Goal: Browse casually: Explore the website without a specific task or goal

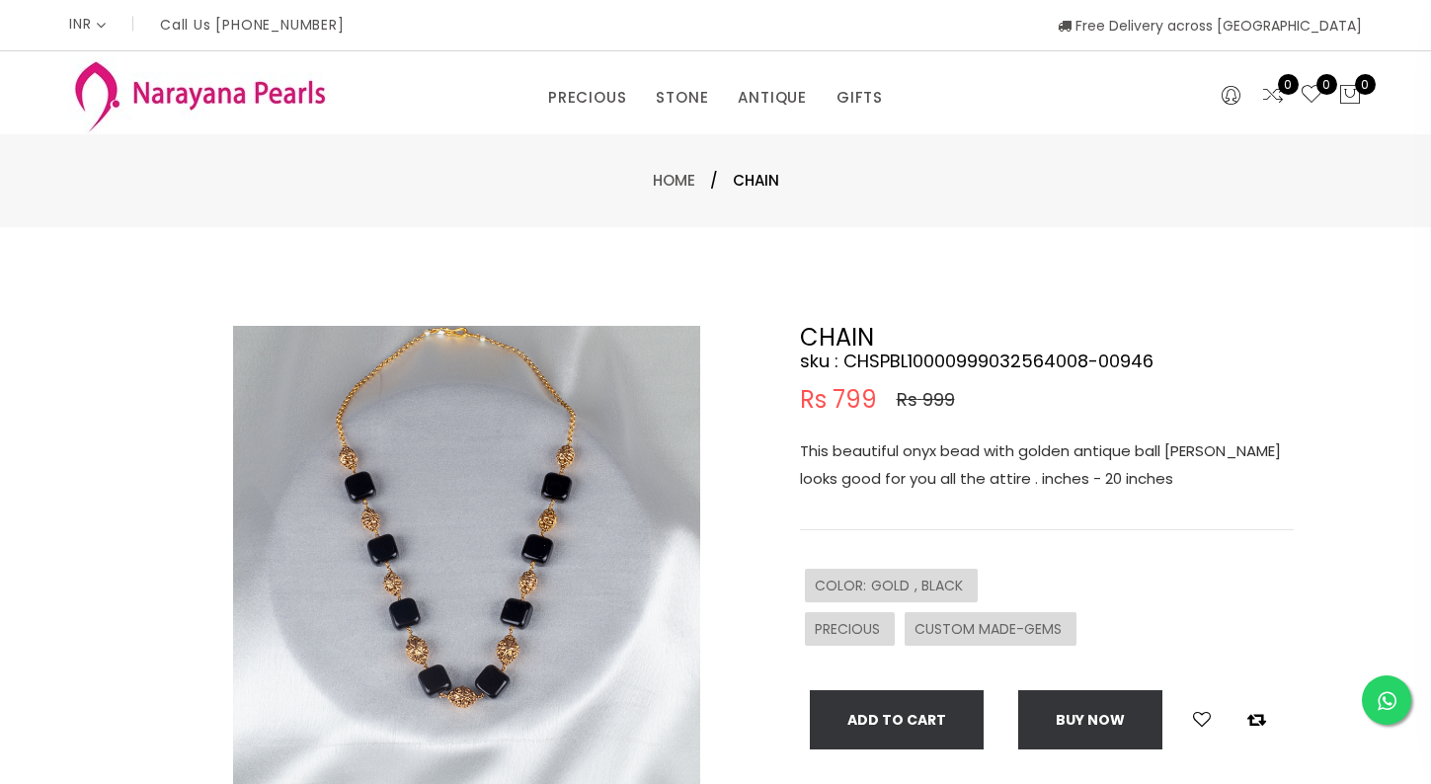
click at [987, 527] on div "This beautiful onyx bead with golden antique ball kambi mala looks good for you…" at bounding box center [1047, 484] width 494 height 93
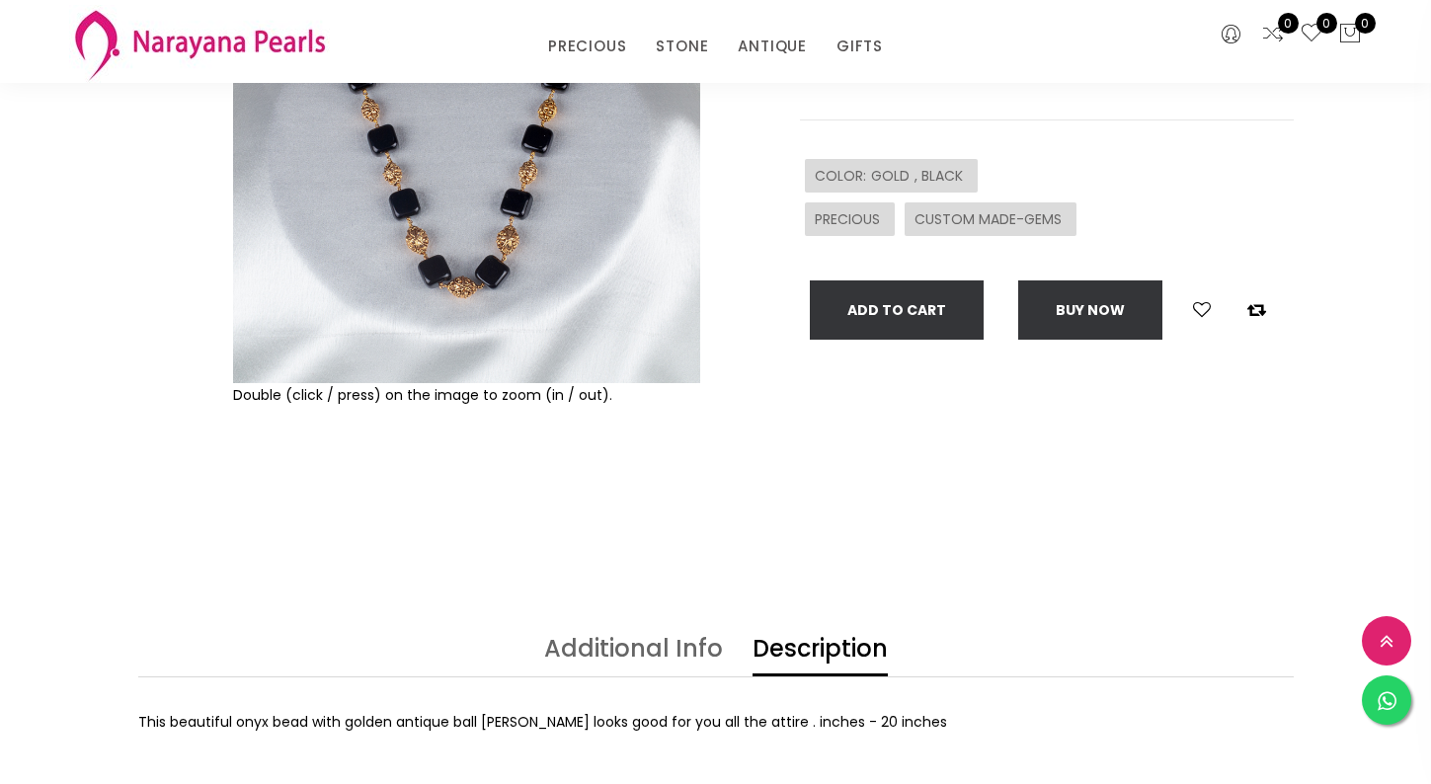
scroll to position [354, 0]
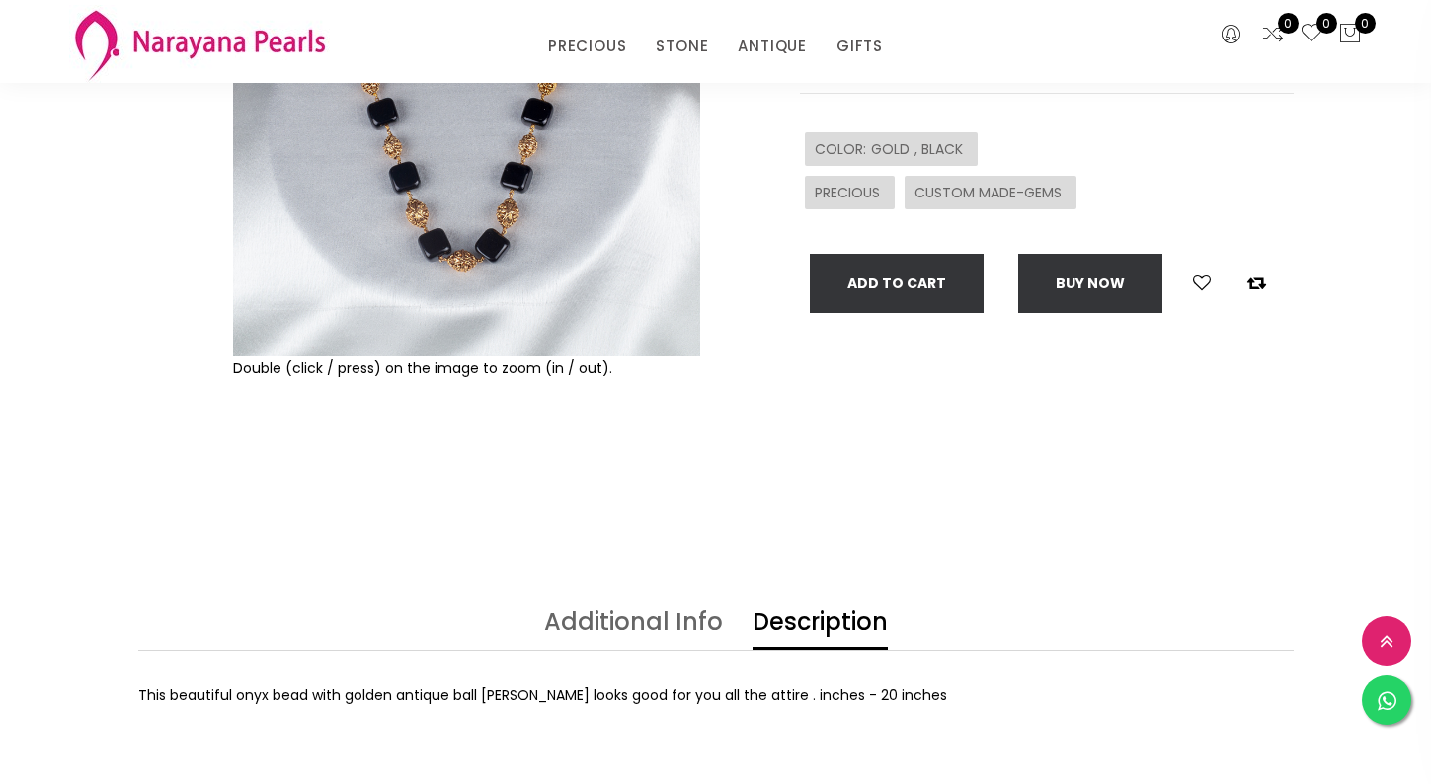
click at [628, 621] on link "Additional Info" at bounding box center [633, 630] width 179 height 40
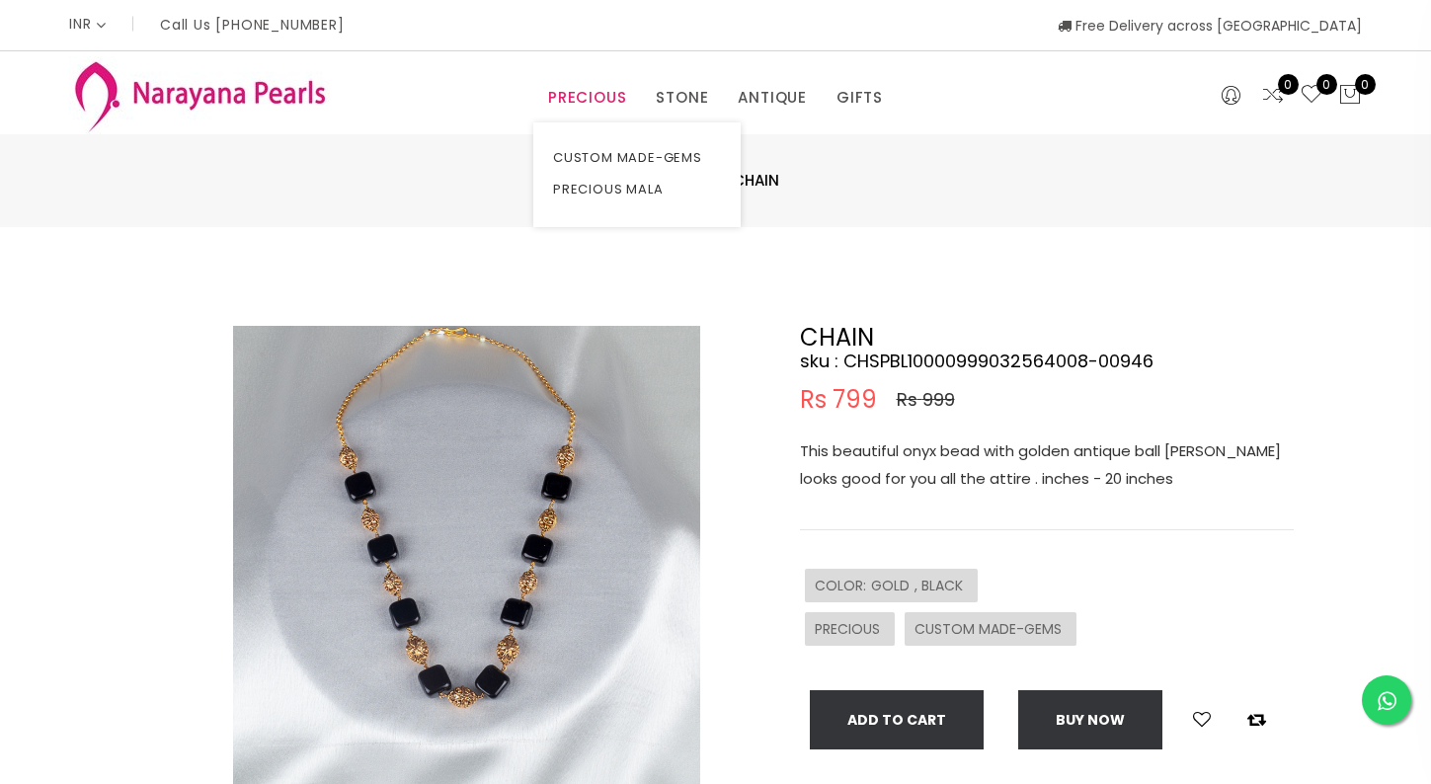
scroll to position [0, 0]
click at [588, 195] on link "PRECIOUS MALA" at bounding box center [637, 190] width 168 height 32
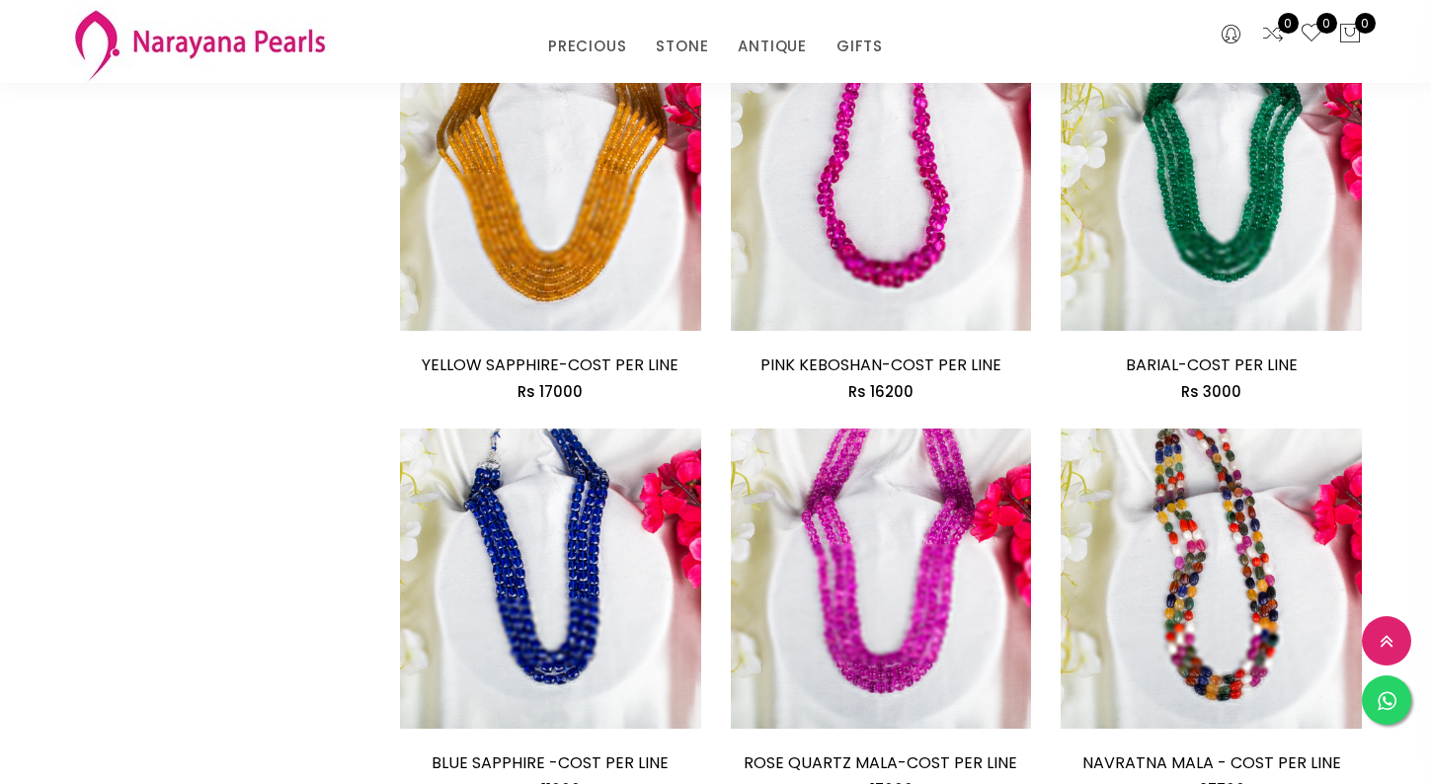
scroll to position [2604, 0]
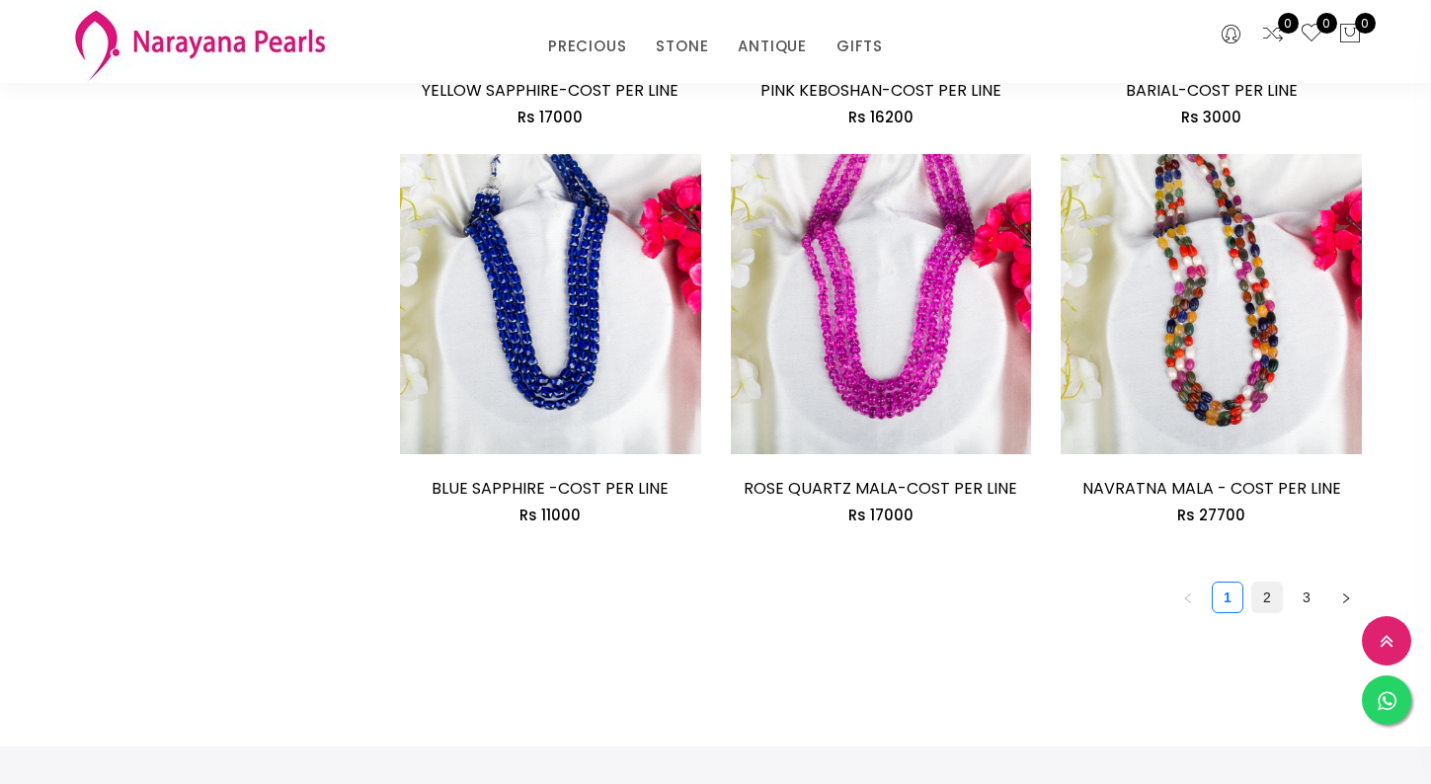
click at [1267, 592] on link "2" at bounding box center [1267, 598] width 30 height 30
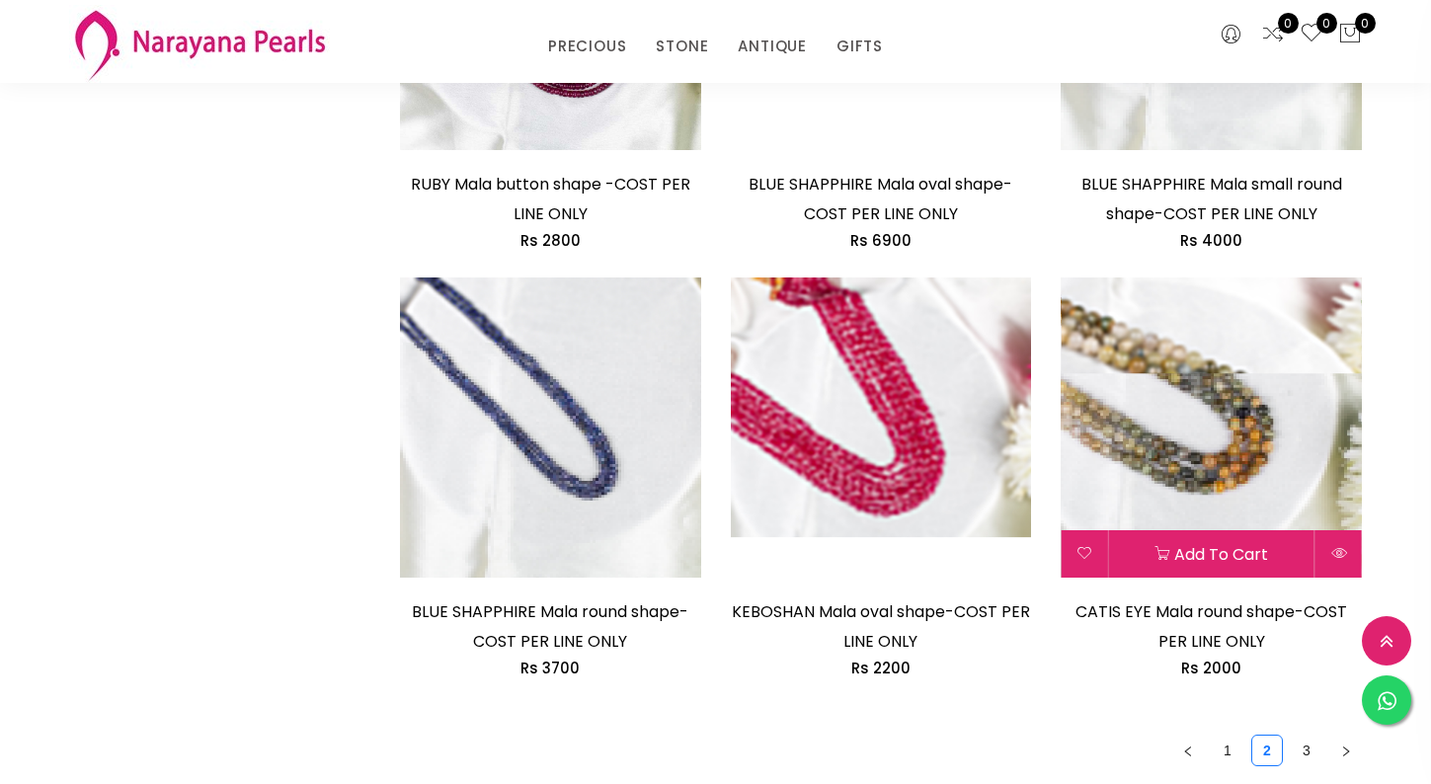
scroll to position [2604, 0]
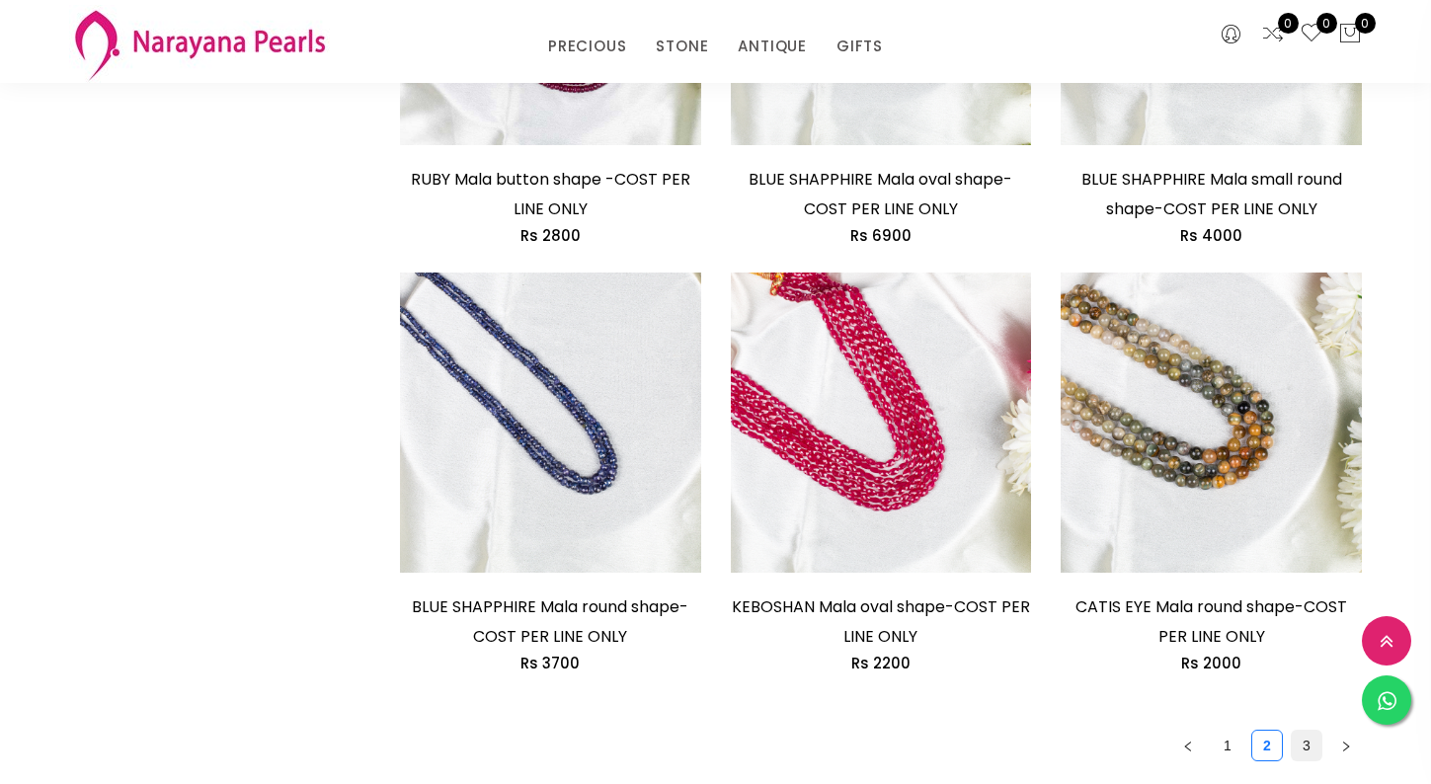
click at [1311, 733] on link "3" at bounding box center [1307, 746] width 30 height 30
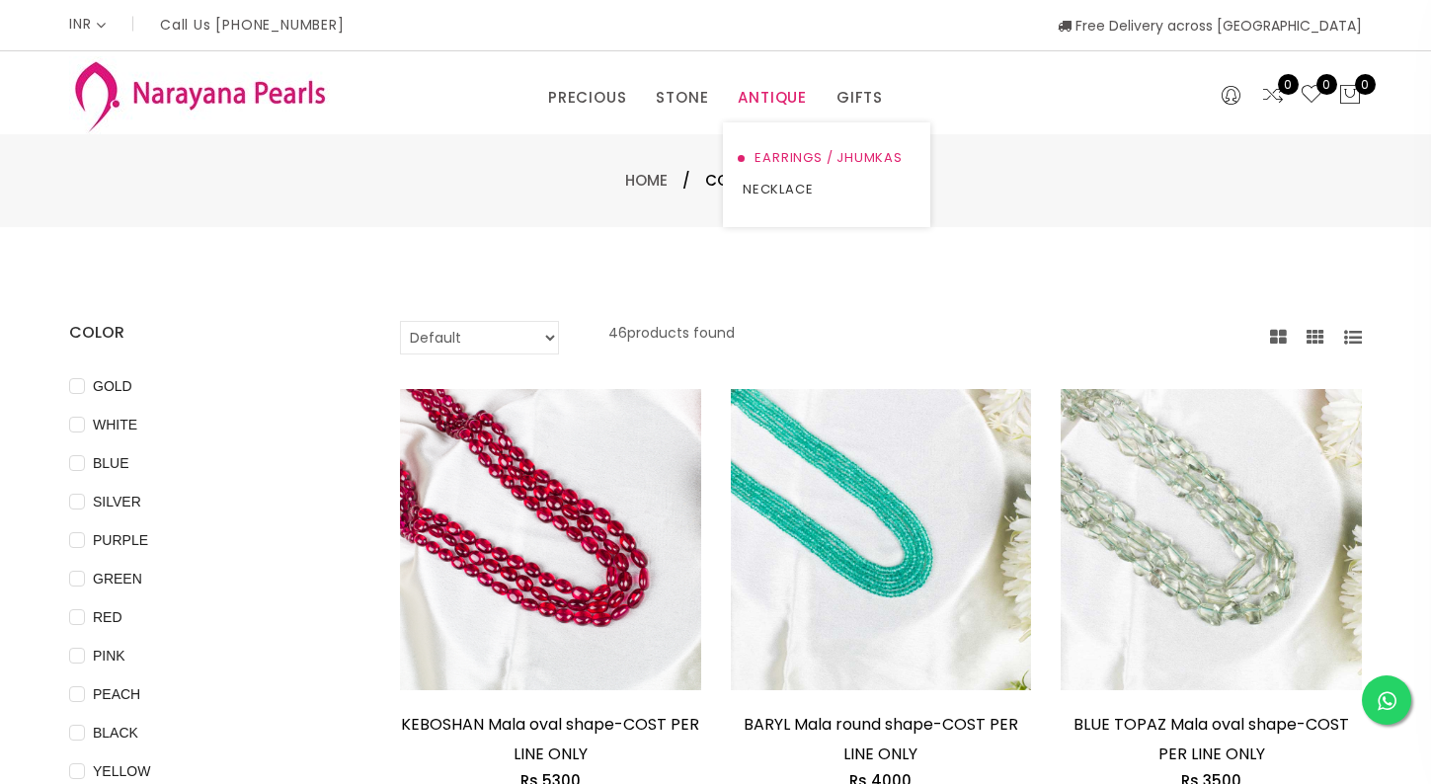
click at [773, 163] on link "EARRINGS / JHUMKAS" at bounding box center [827, 158] width 168 height 32
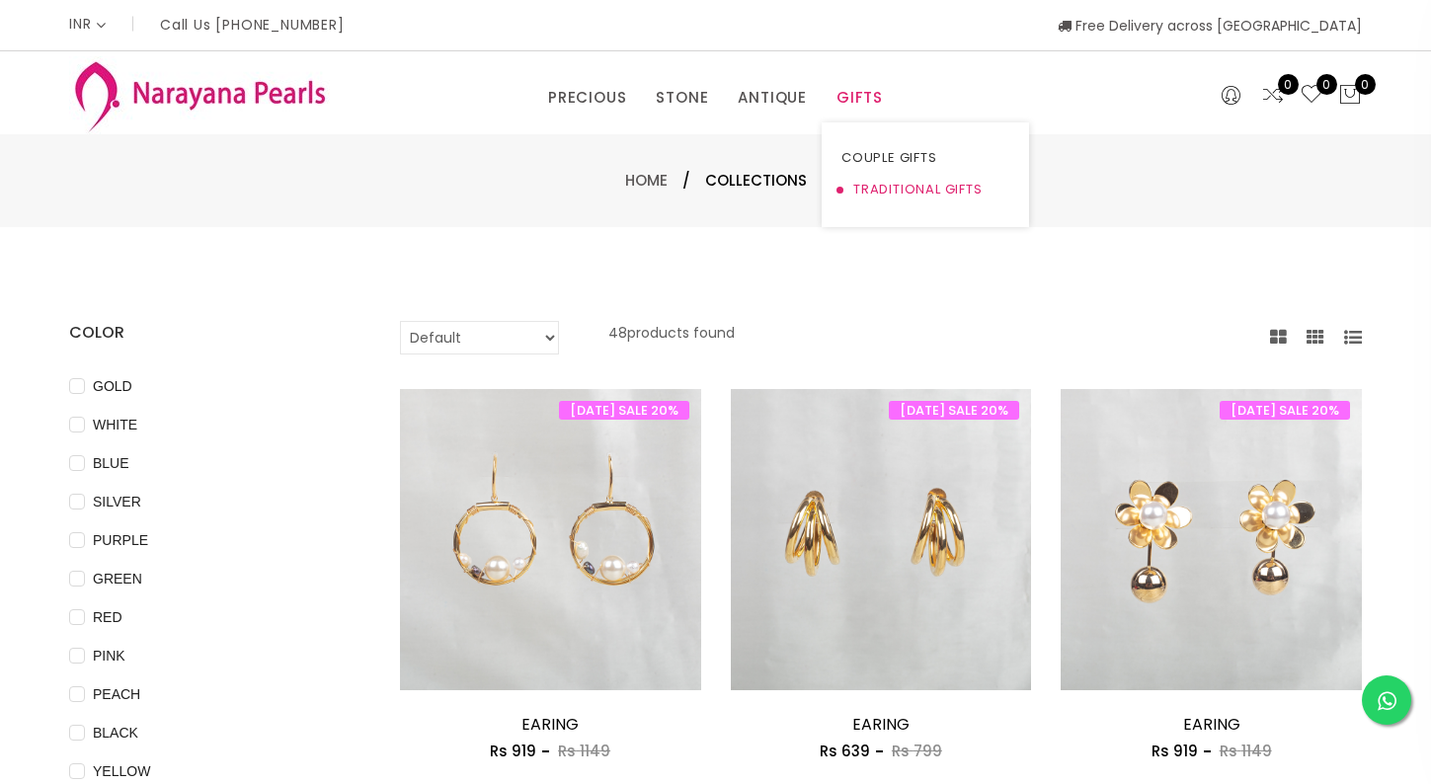
click at [872, 192] on link "TRADITIONAL GIFTS" at bounding box center [925, 190] width 168 height 32
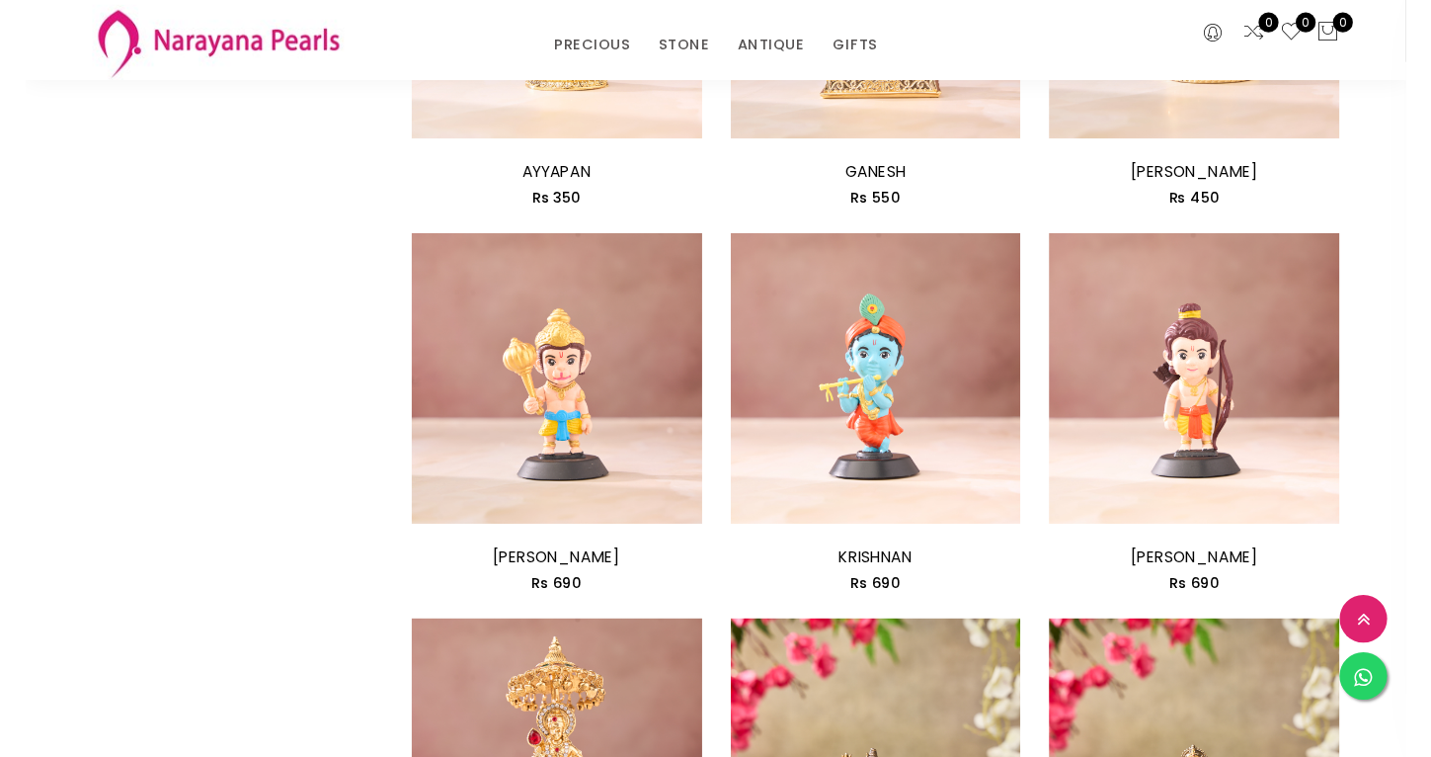
scroll to position [2074, 0]
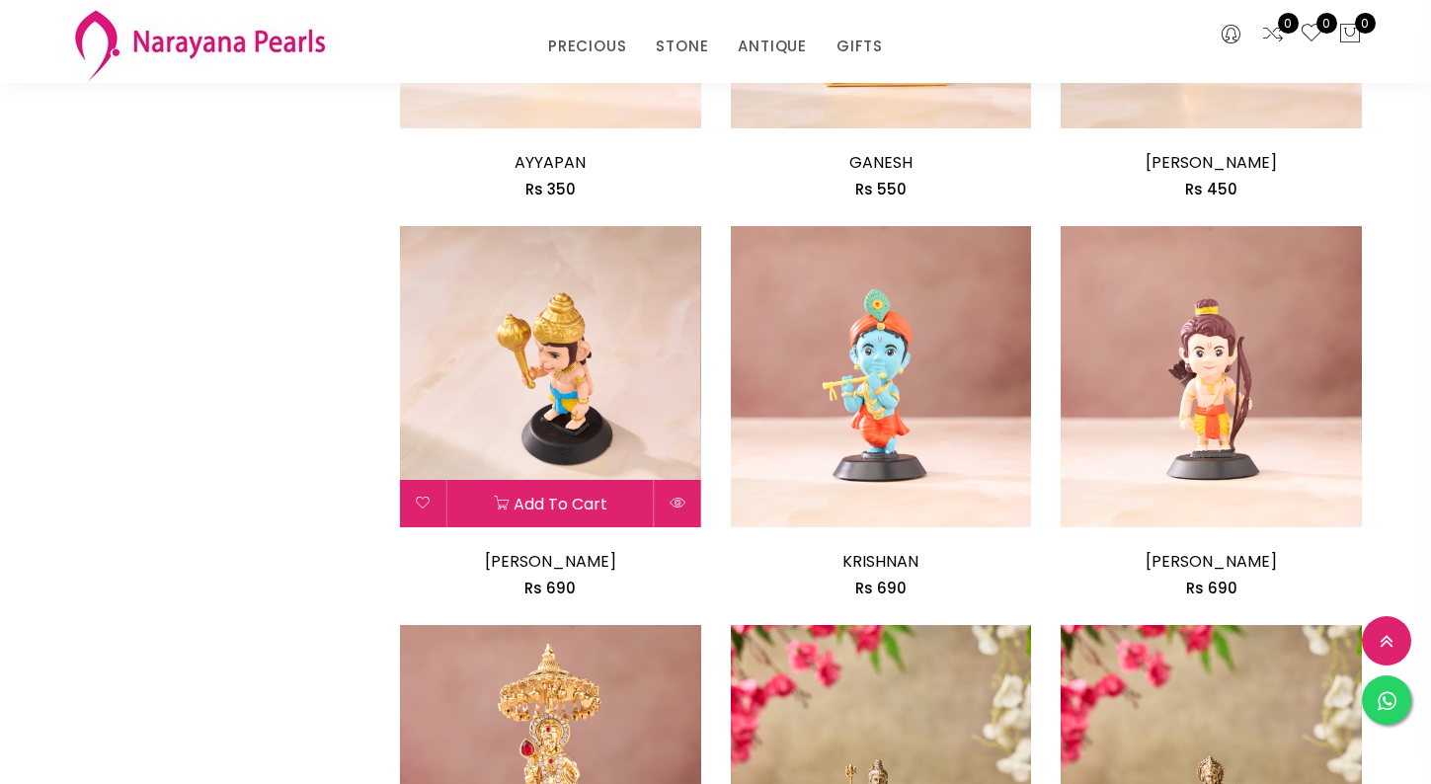
click at [563, 362] on img at bounding box center [550, 376] width 301 height 301
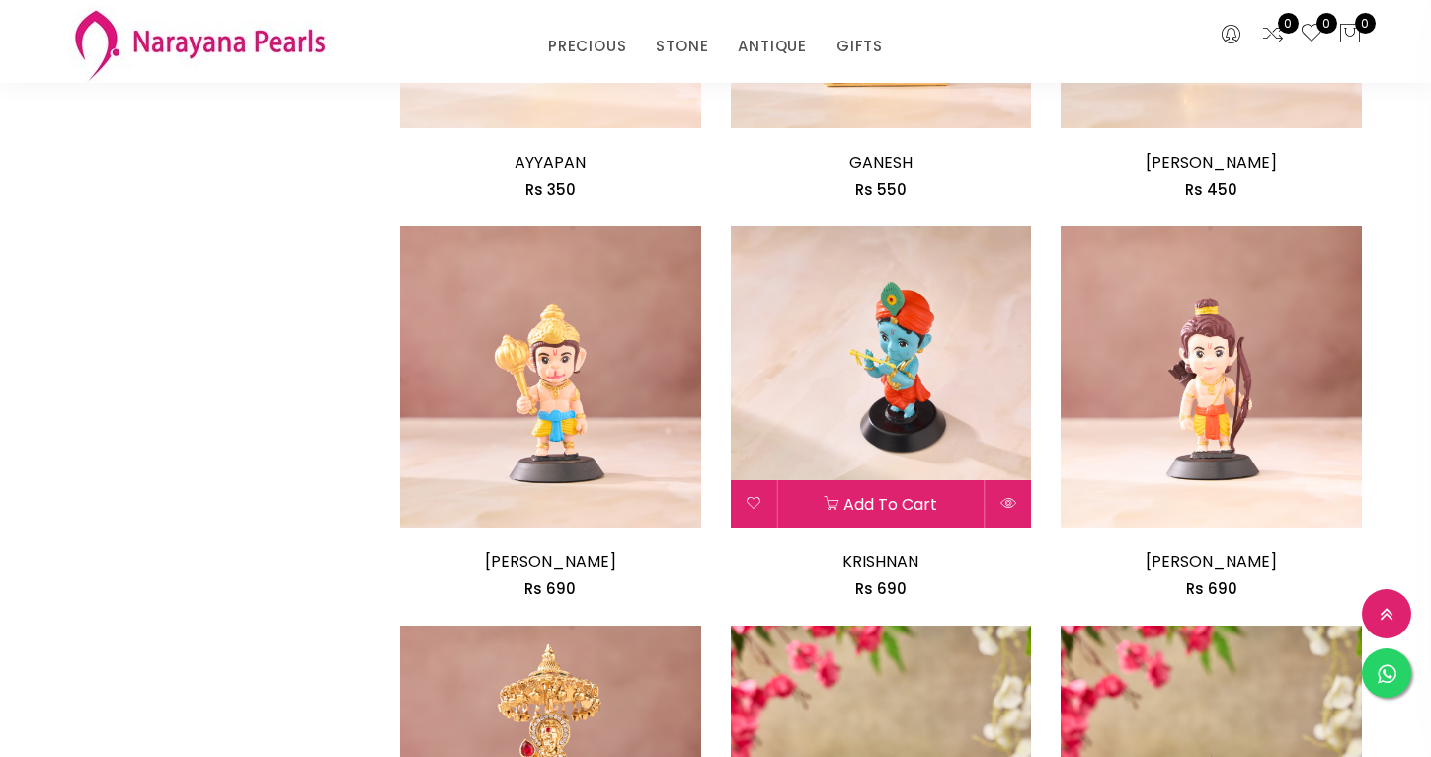
click at [879, 358] on img at bounding box center [881, 376] width 301 height 301
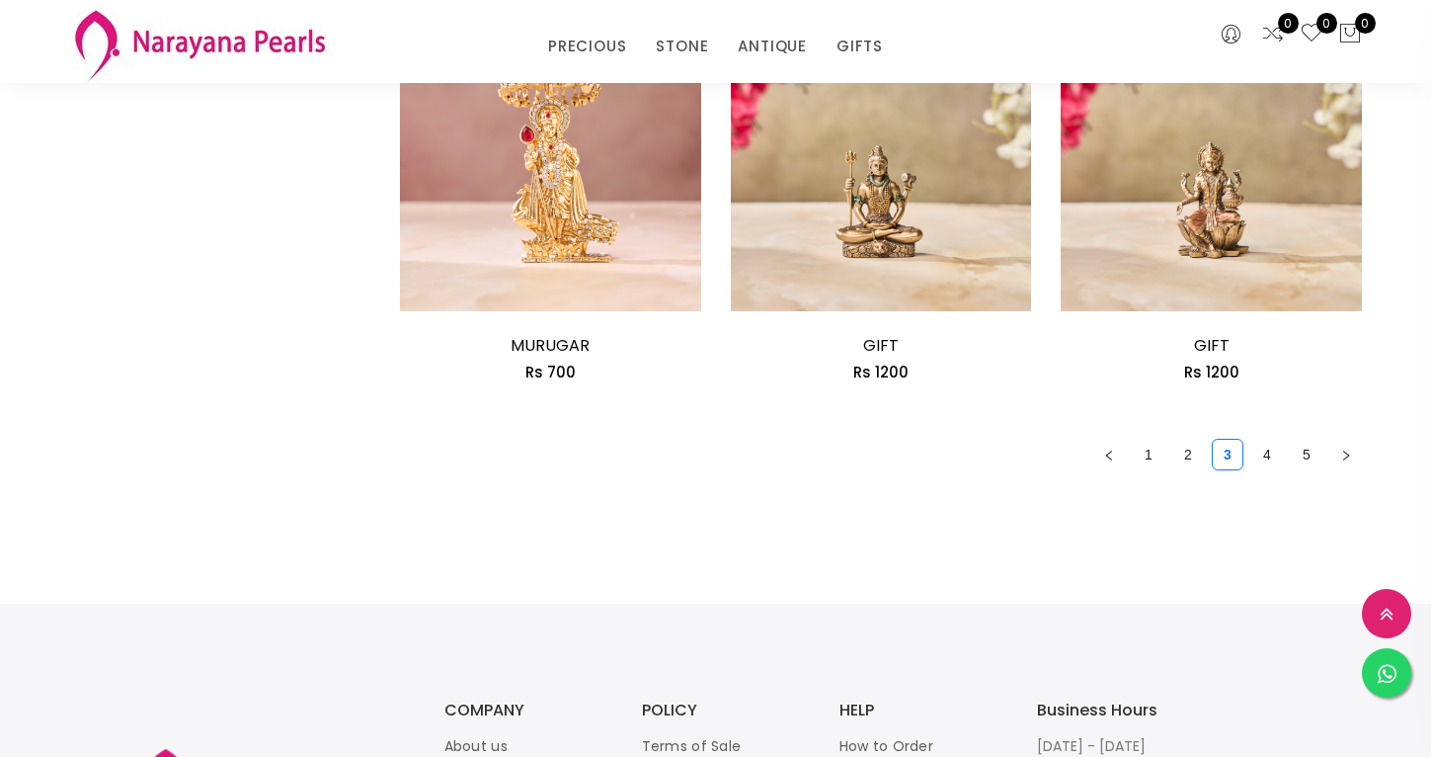
scroll to position [2781, 0]
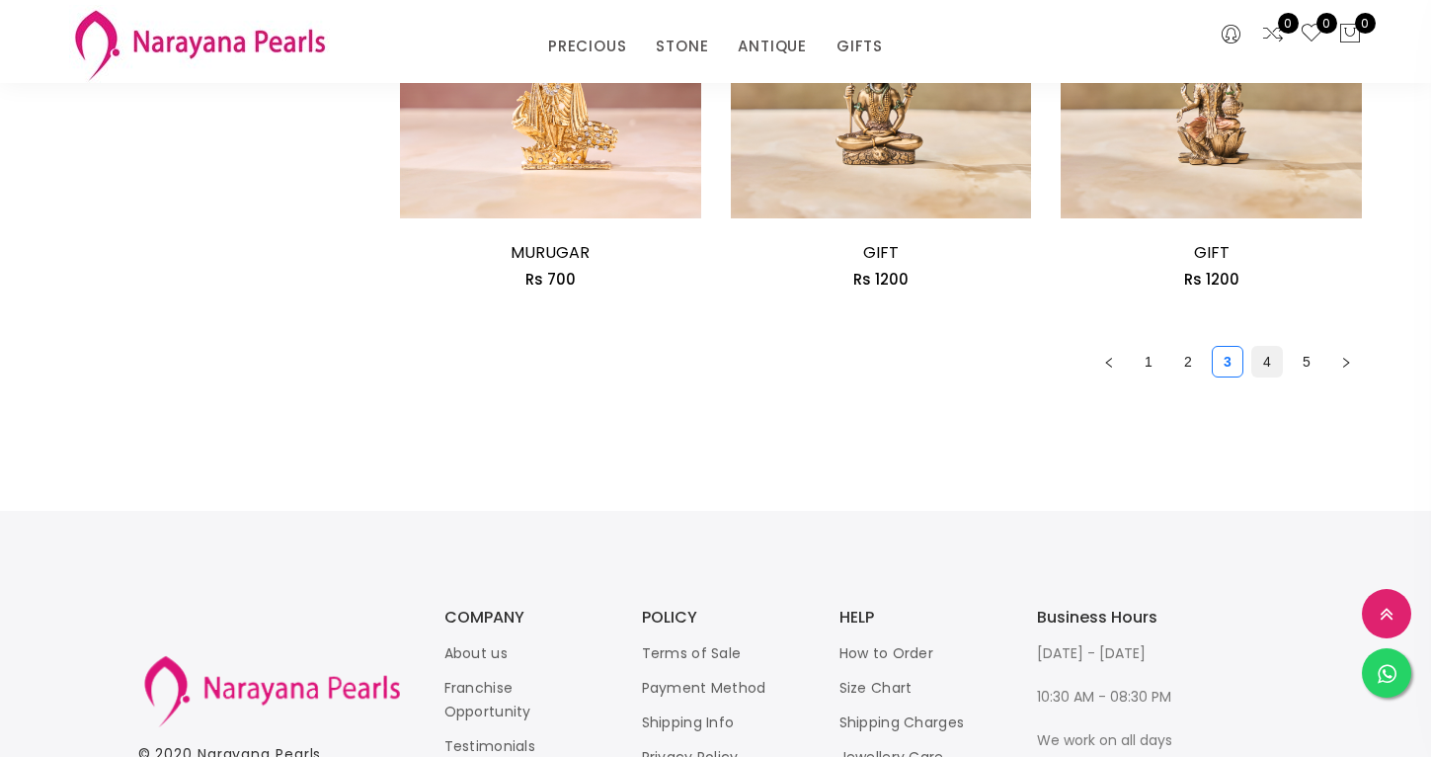
click at [1265, 356] on link "4" at bounding box center [1267, 362] width 30 height 30
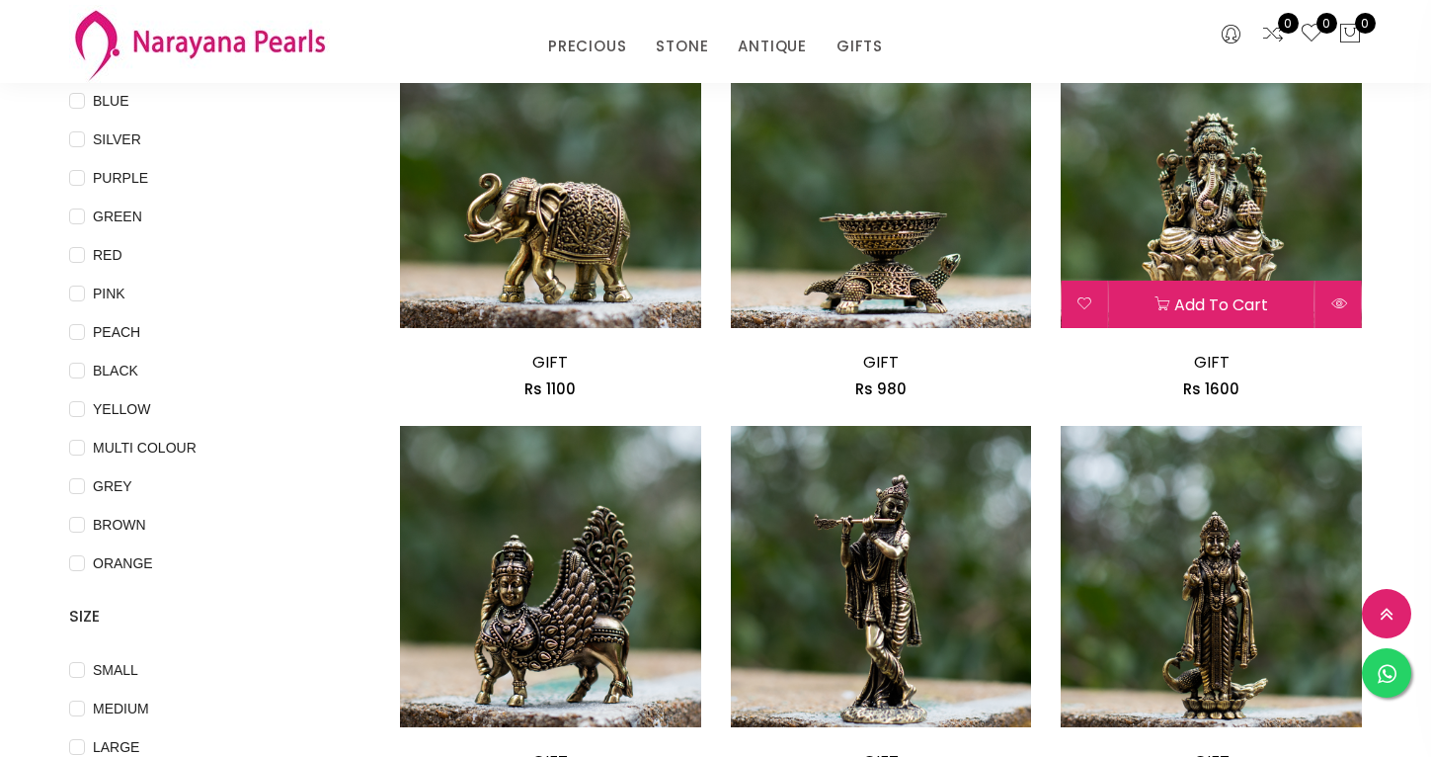
scroll to position [271, 0]
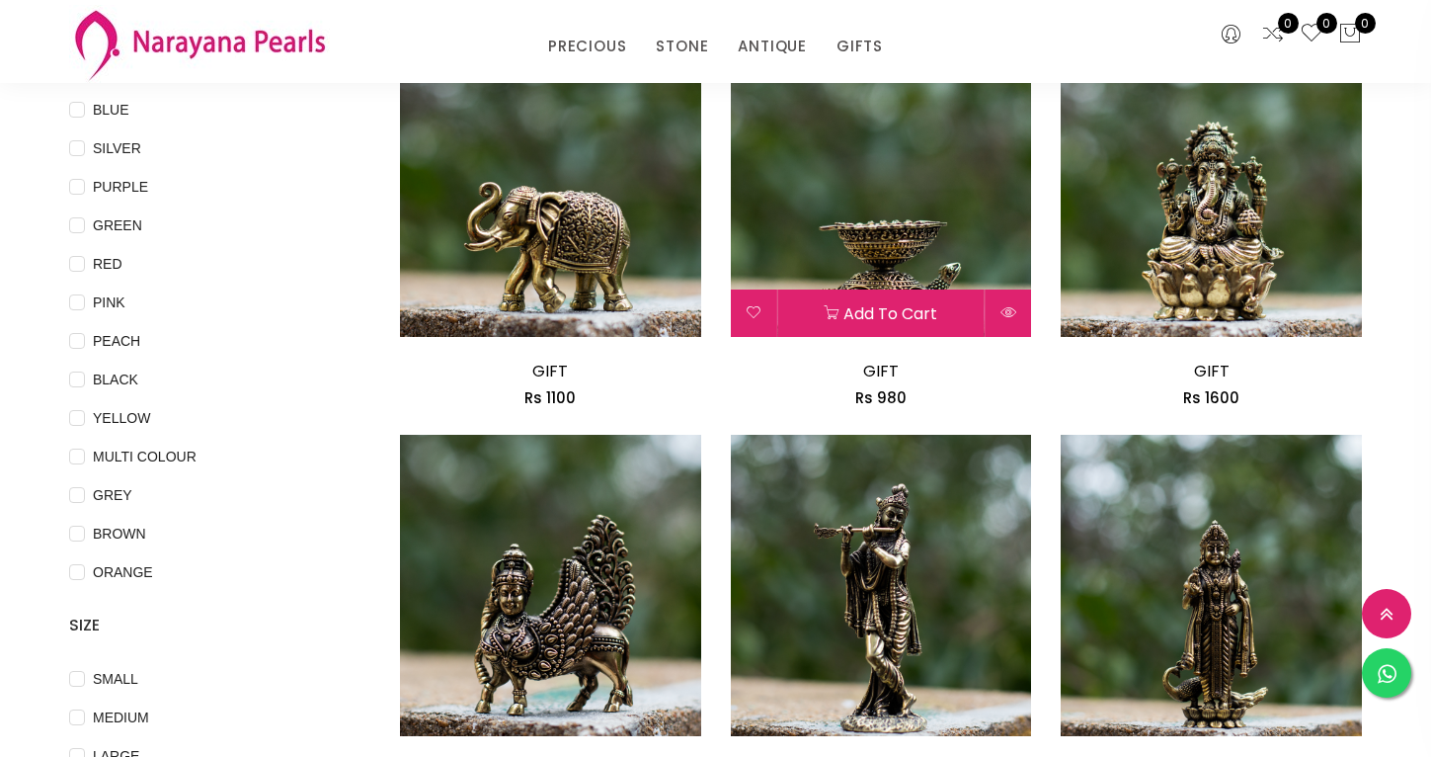
click at [891, 222] on img at bounding box center [881, 186] width 301 height 301
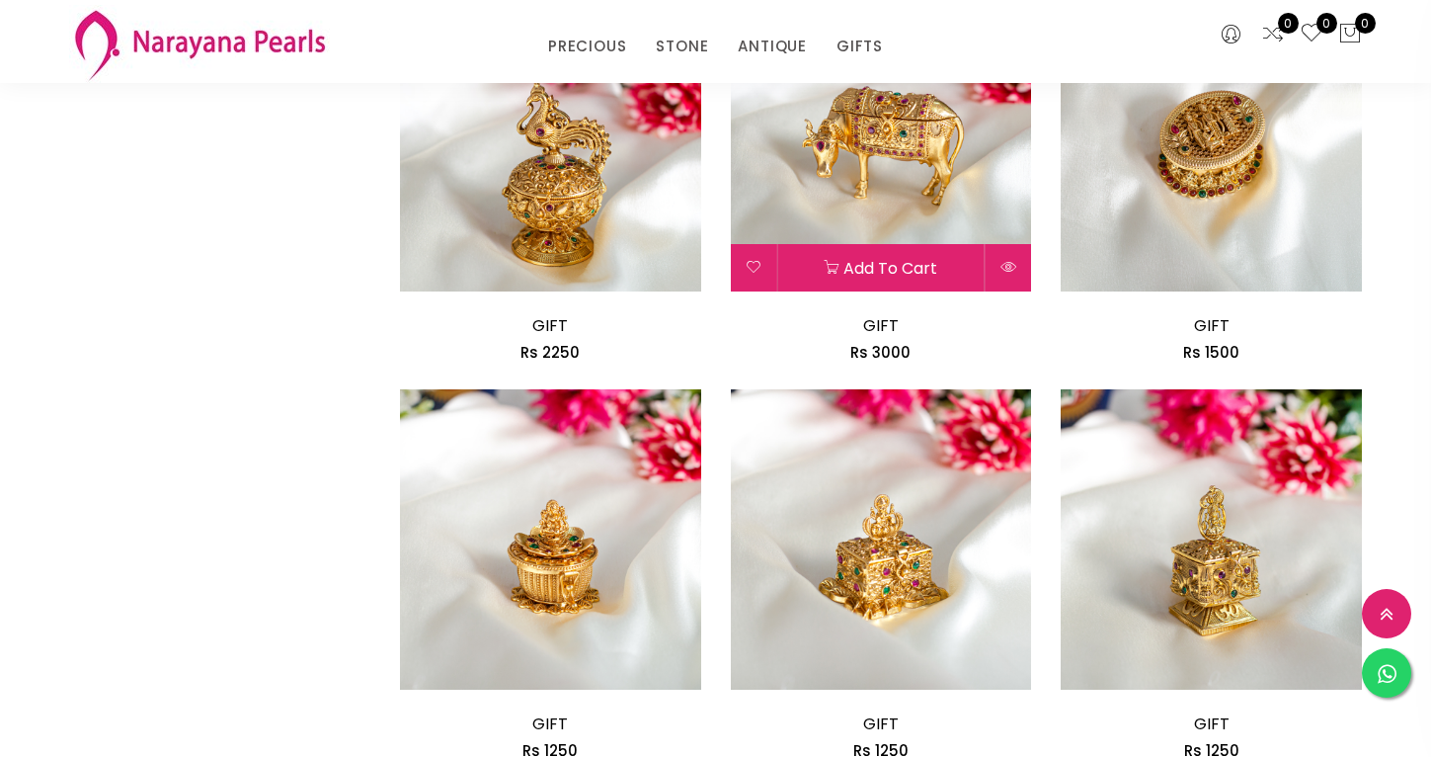
scroll to position [2583, 0]
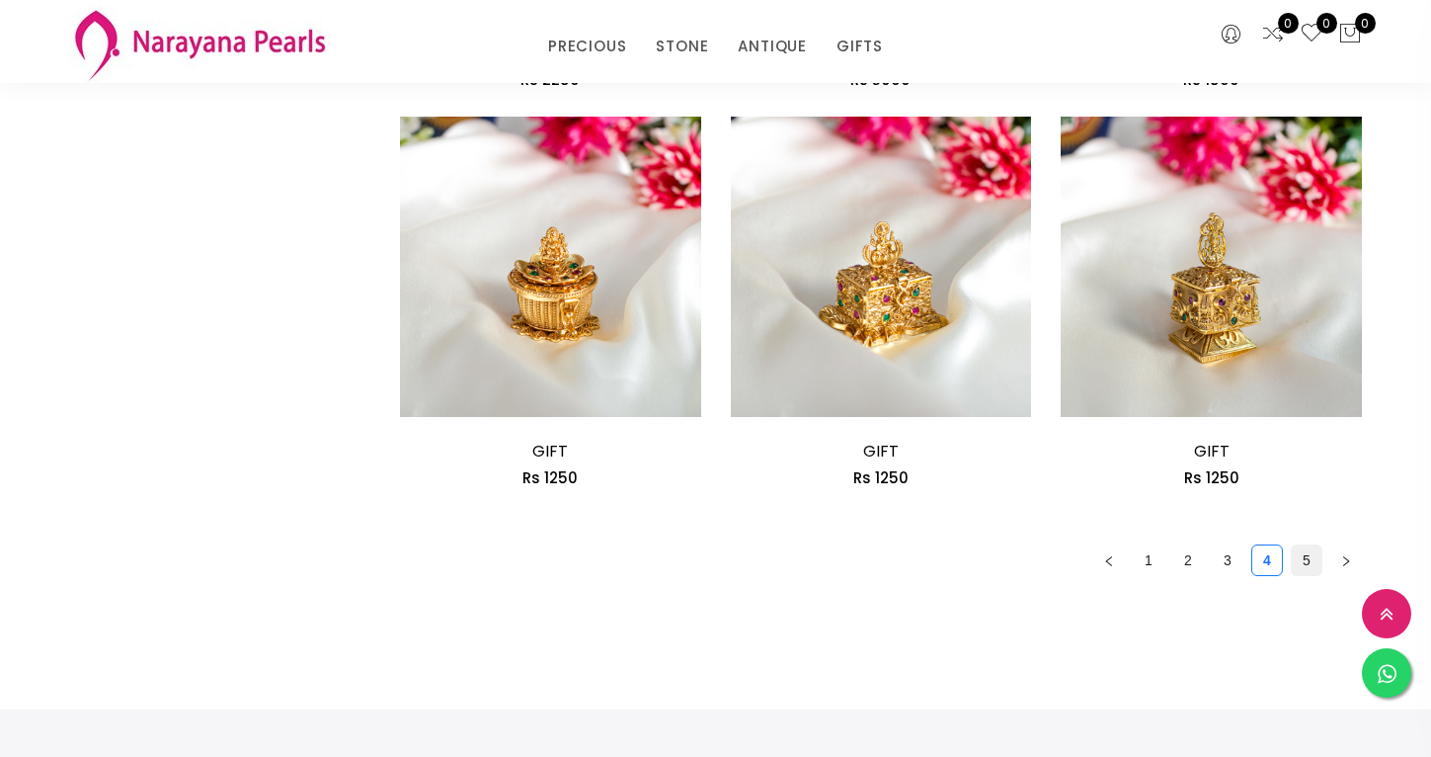
click at [1307, 551] on link "5" at bounding box center [1307, 560] width 30 height 30
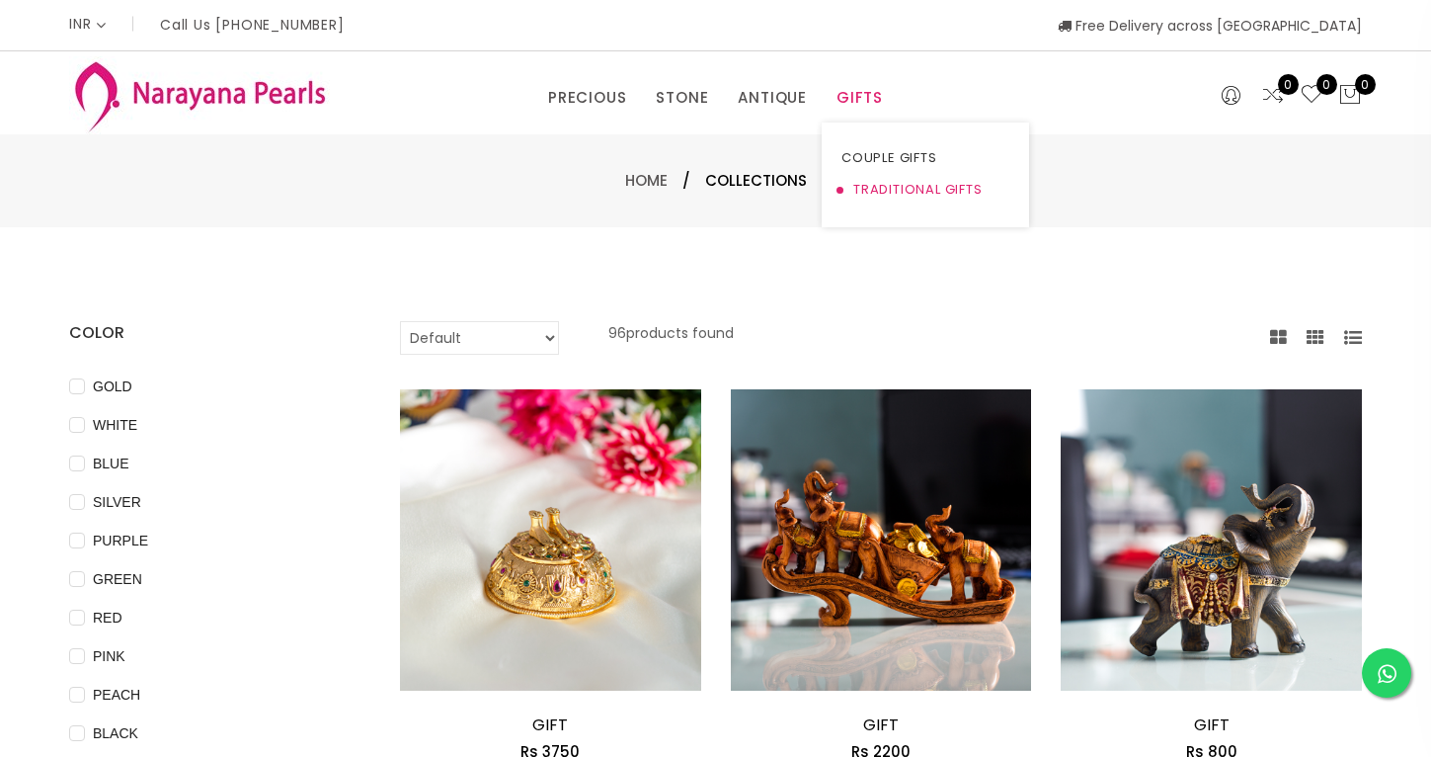
click at [876, 181] on link "TRADITIONAL GIFTS" at bounding box center [925, 190] width 168 height 32
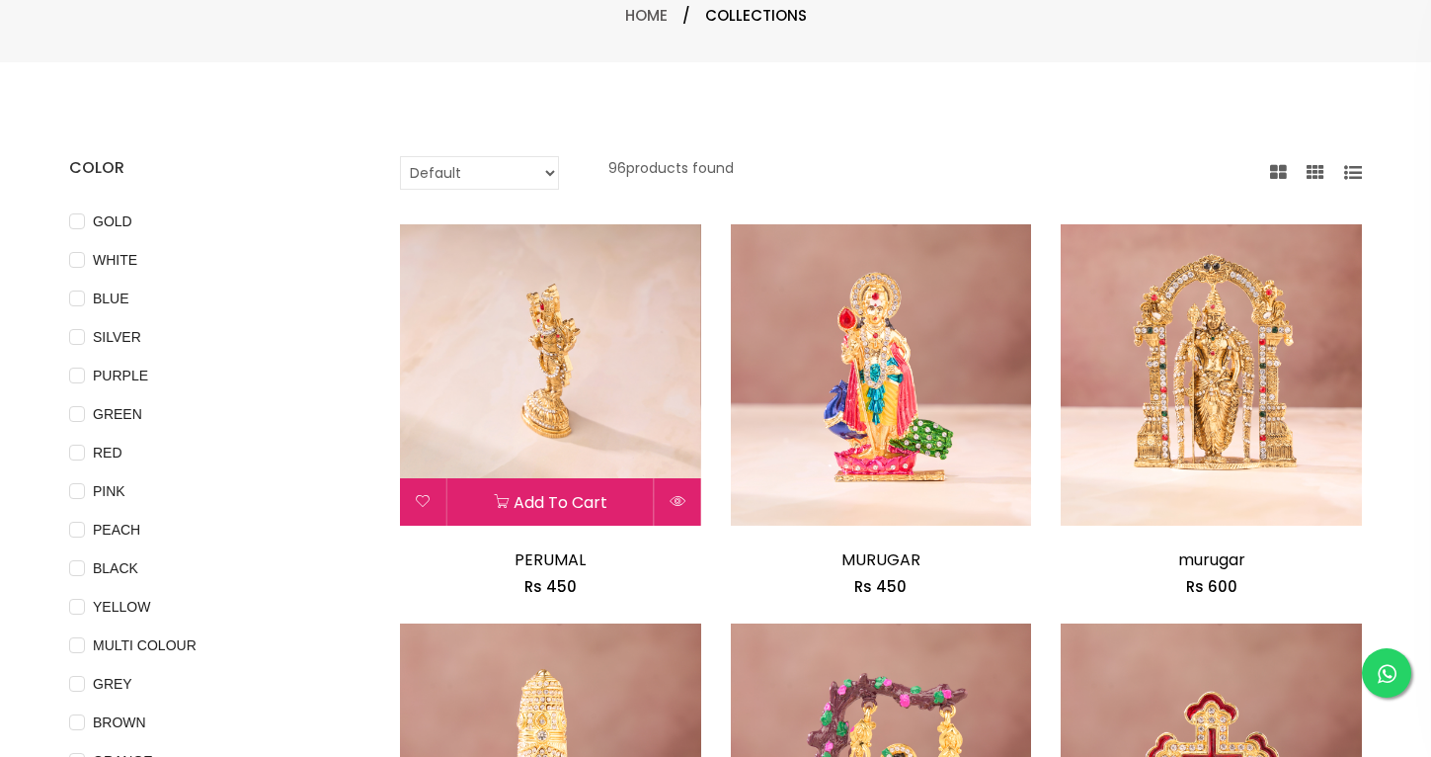
scroll to position [206, 0]
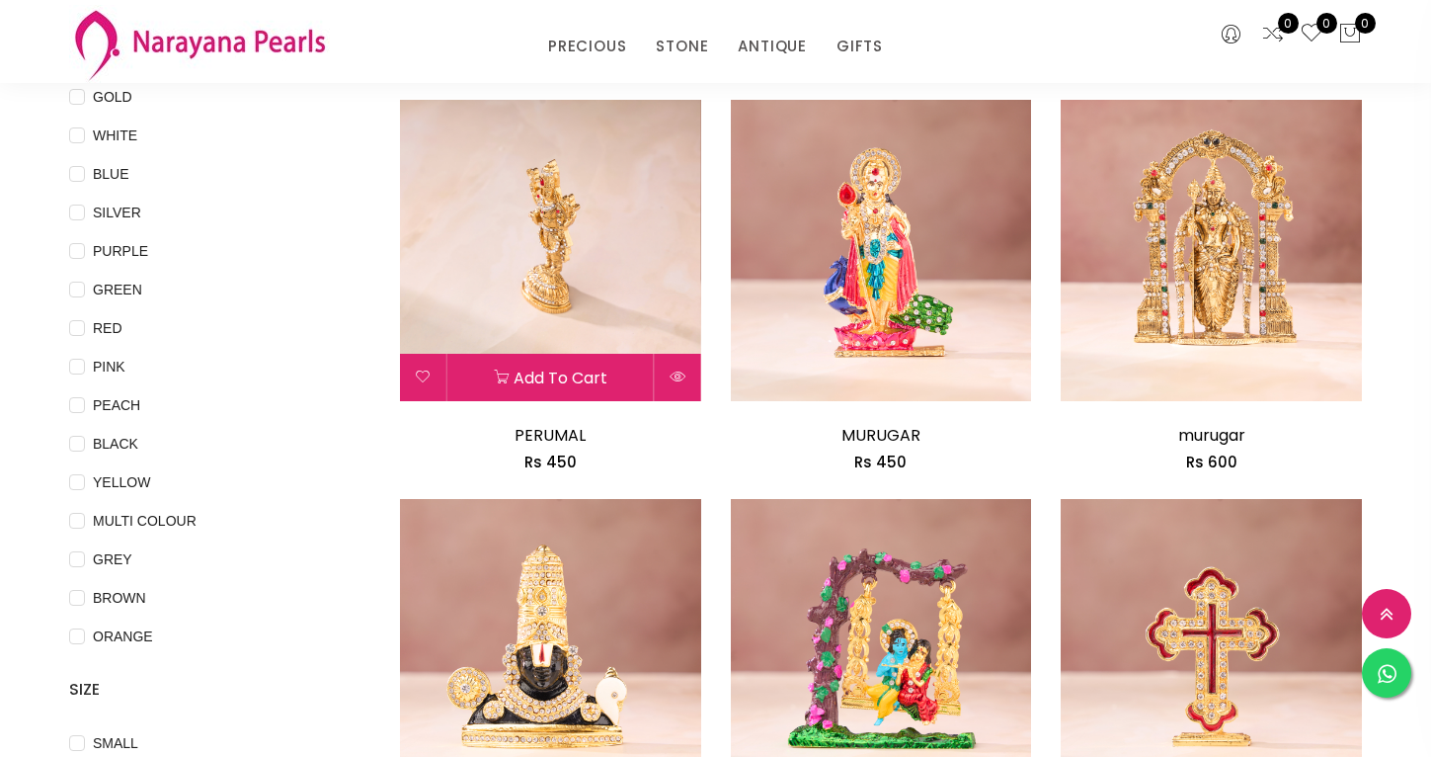
click at [562, 282] on img at bounding box center [550, 250] width 301 height 301
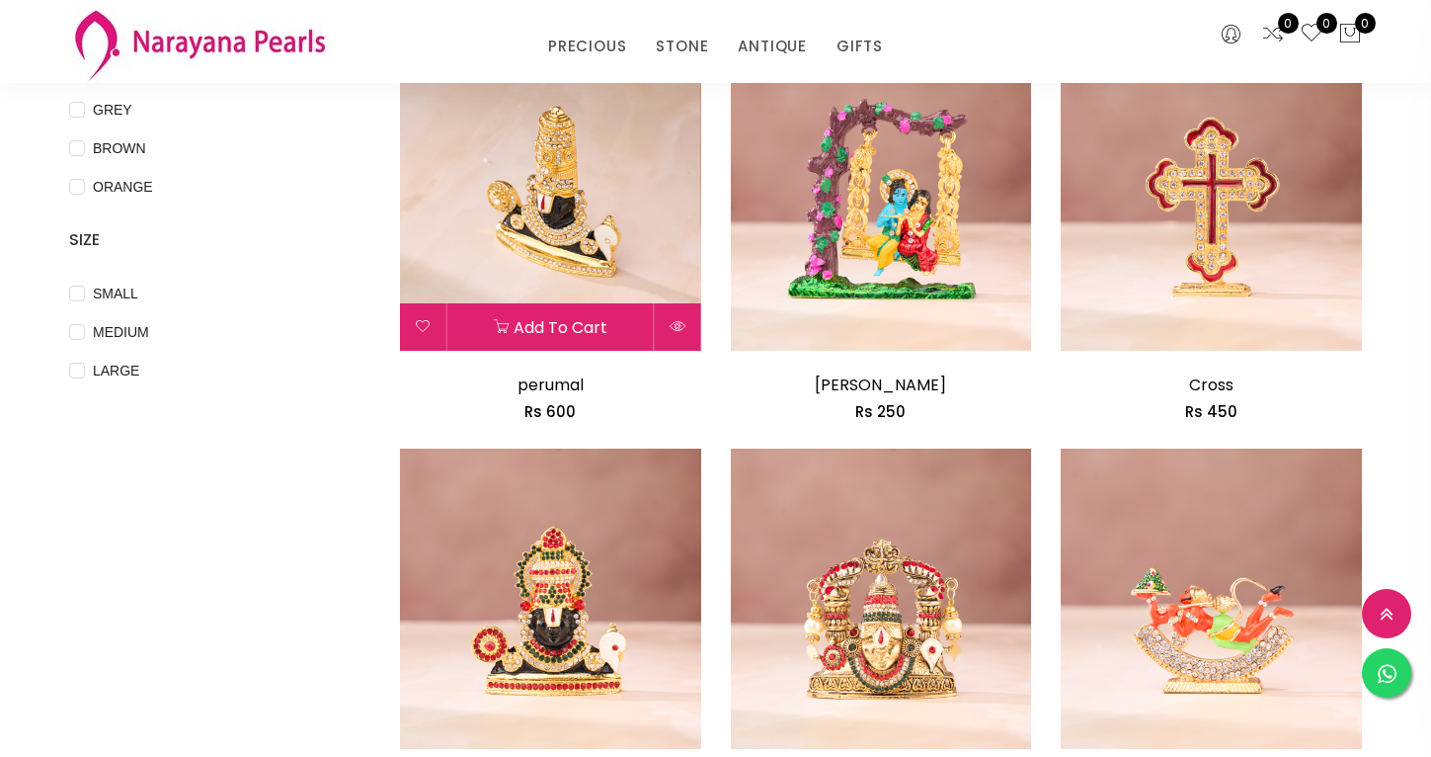
scroll to position [657, 0]
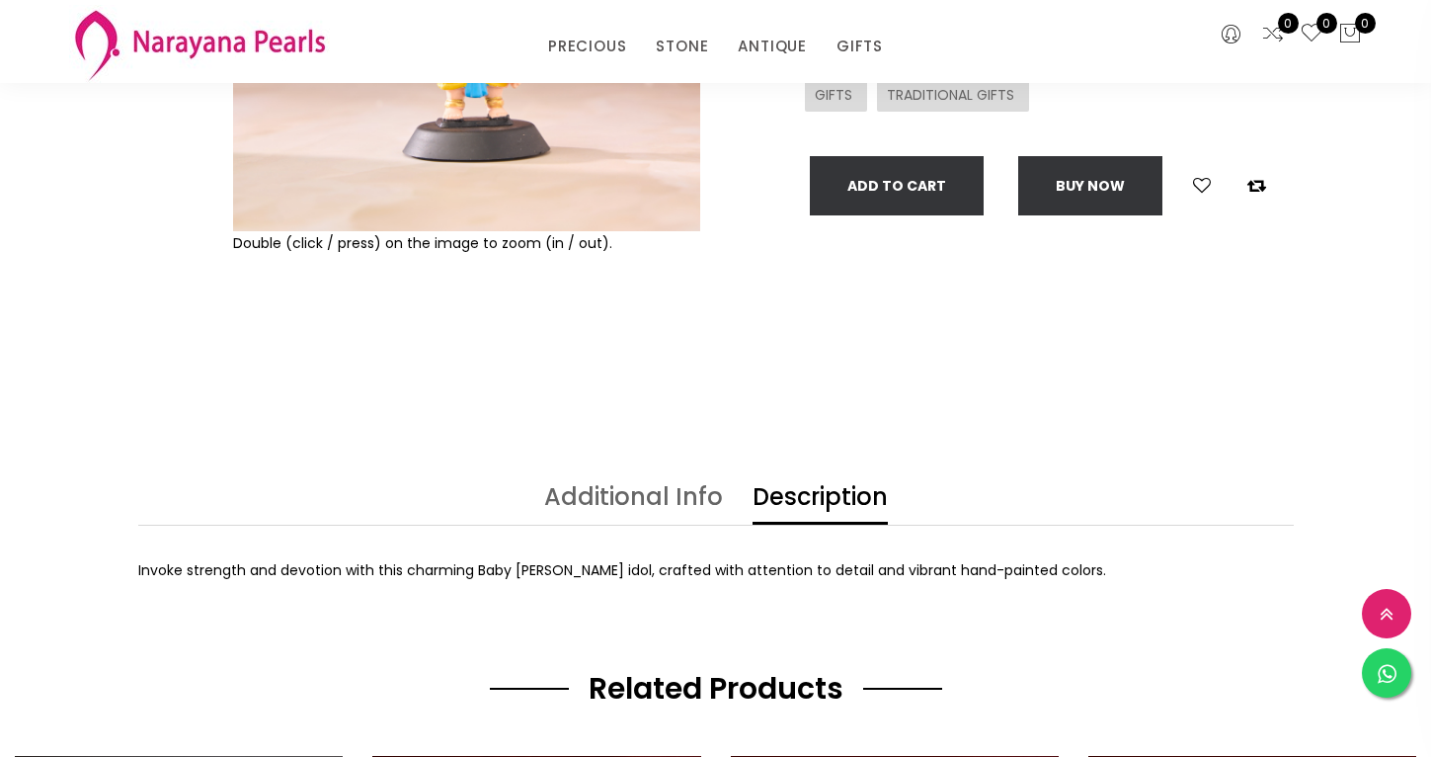
scroll to position [620, 0]
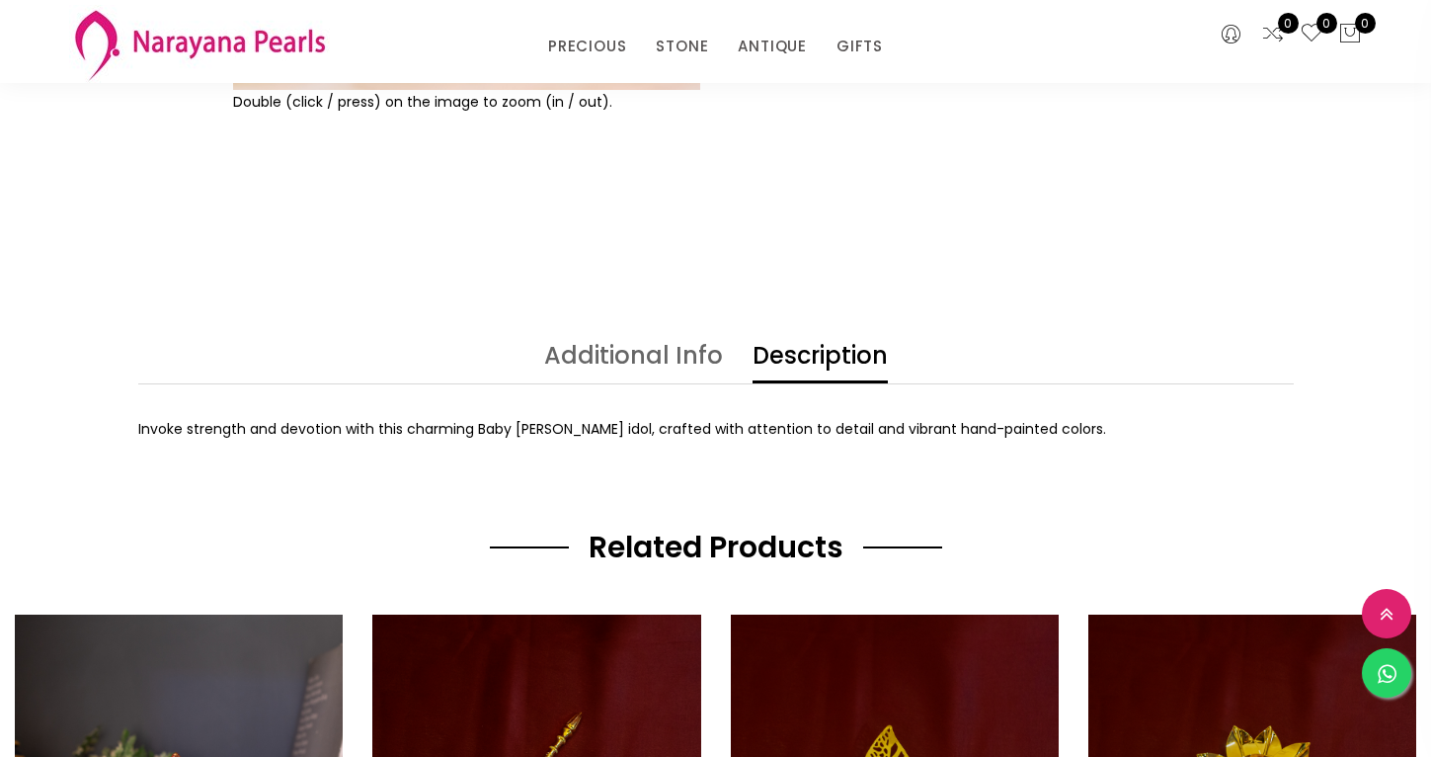
click at [648, 366] on link "Additional Info" at bounding box center [633, 364] width 179 height 40
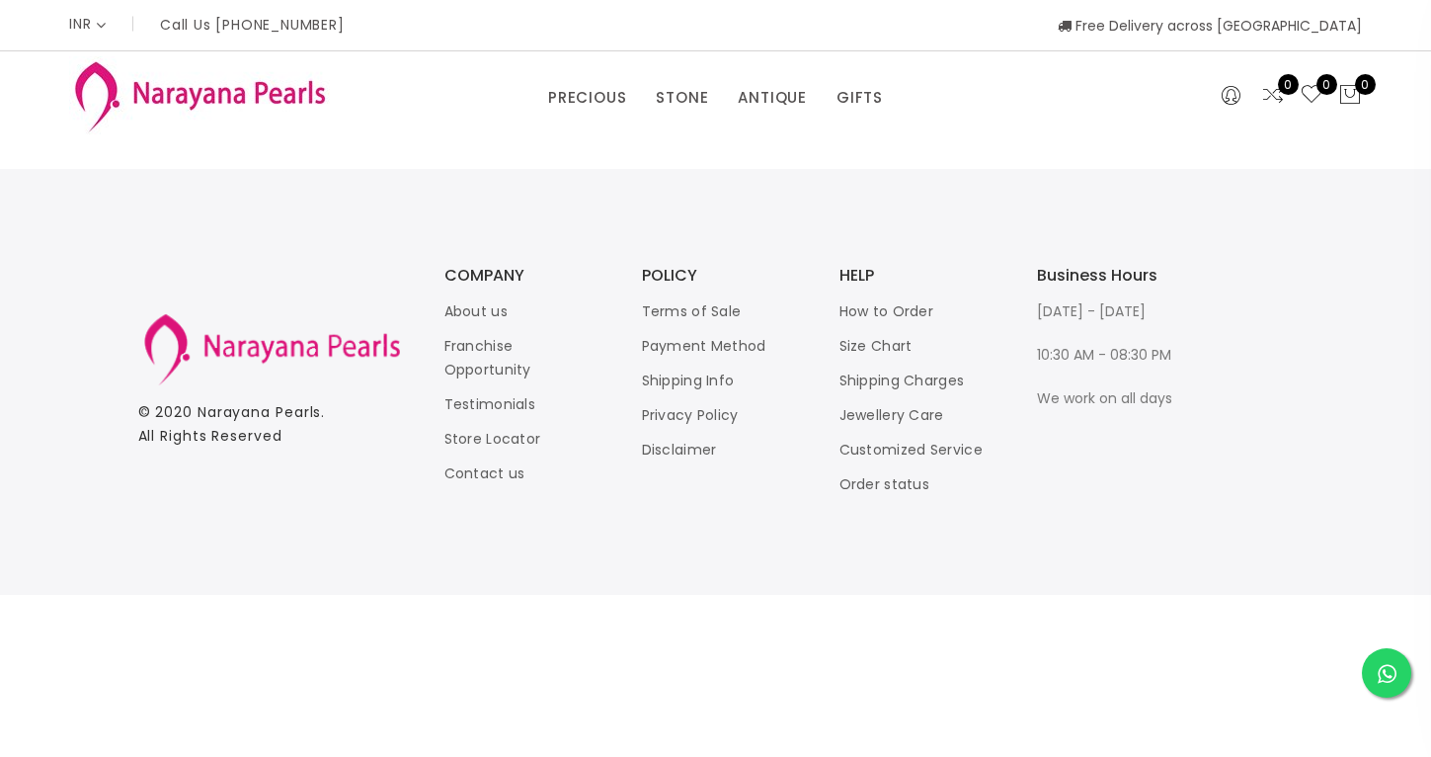
select select "INR"
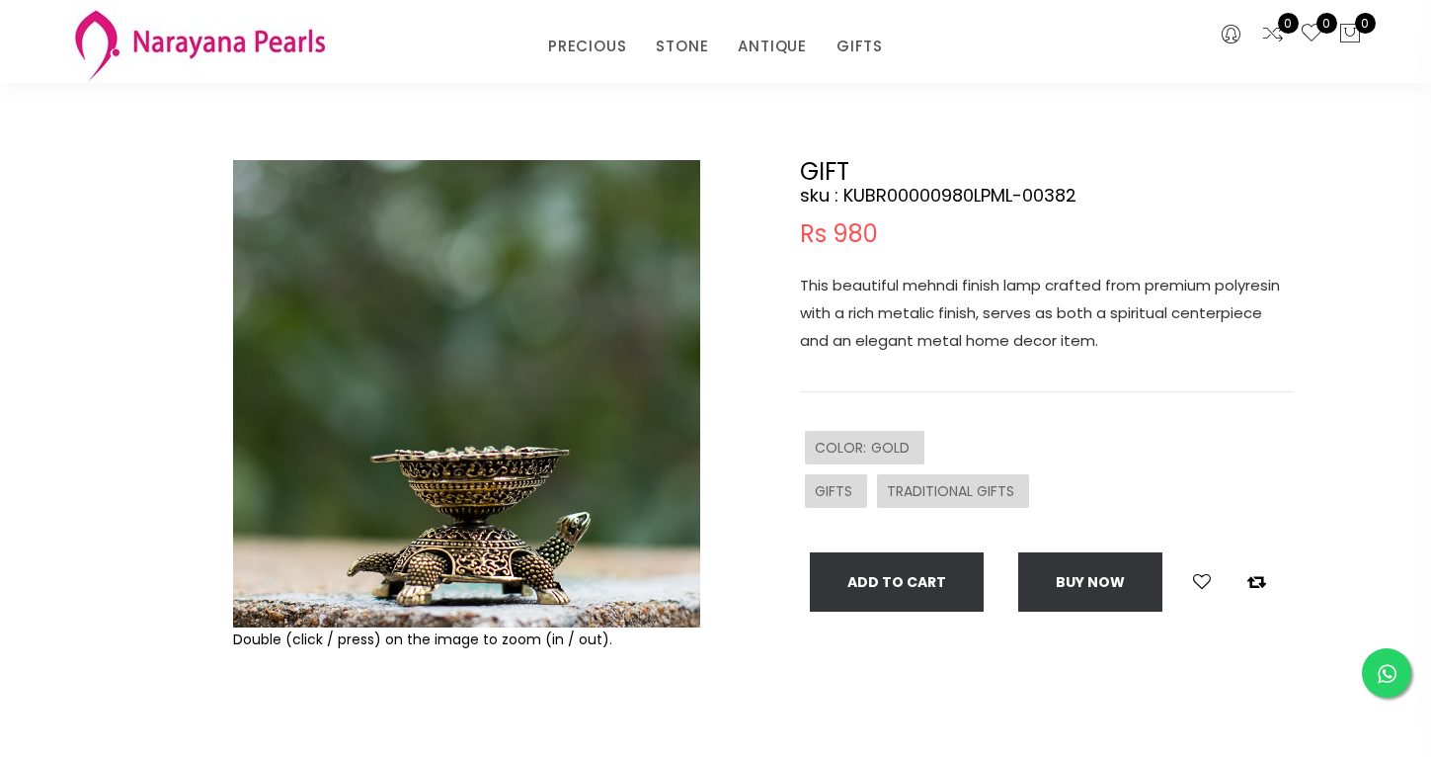
scroll to position [89, 0]
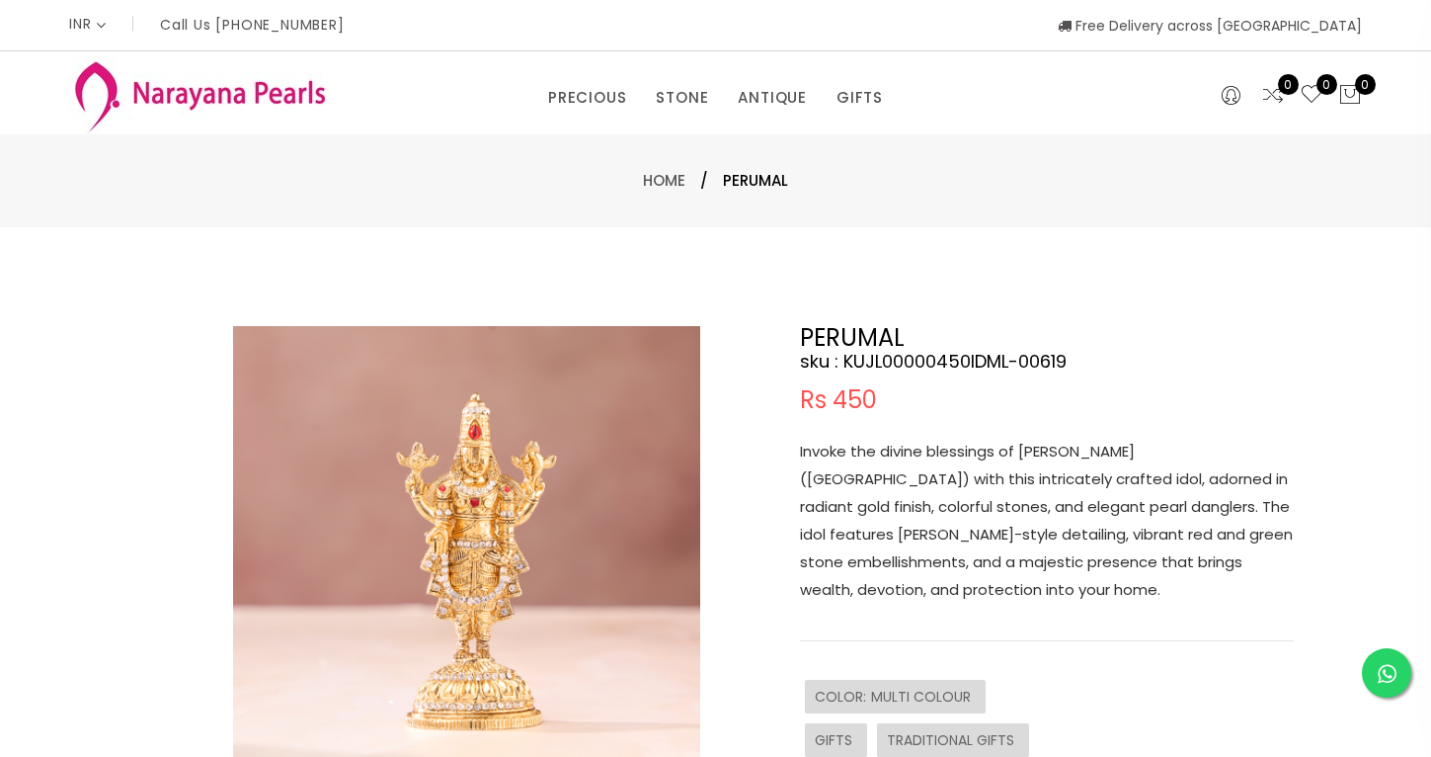
select select "INR"
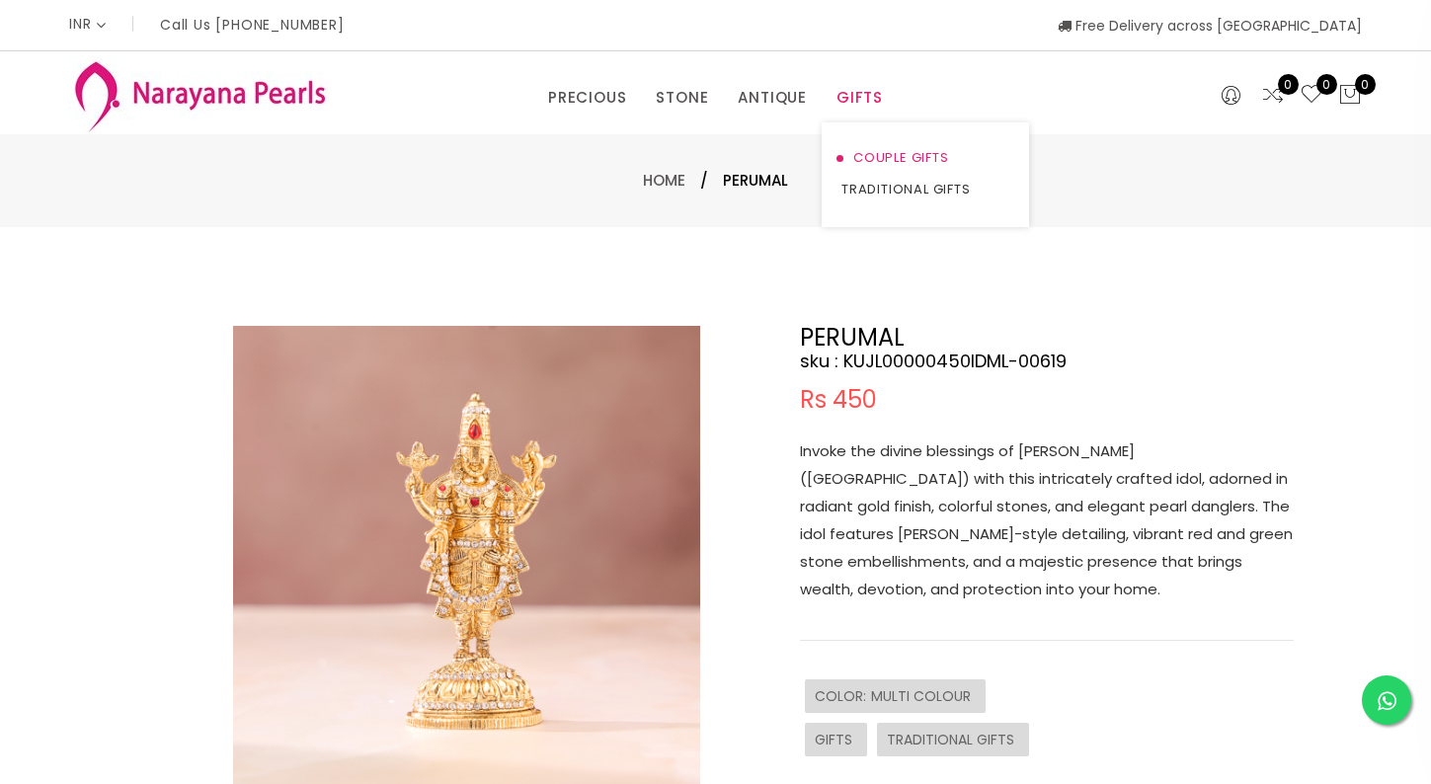
click at [868, 160] on link "COUPLE GIFTS" at bounding box center [925, 158] width 168 height 32
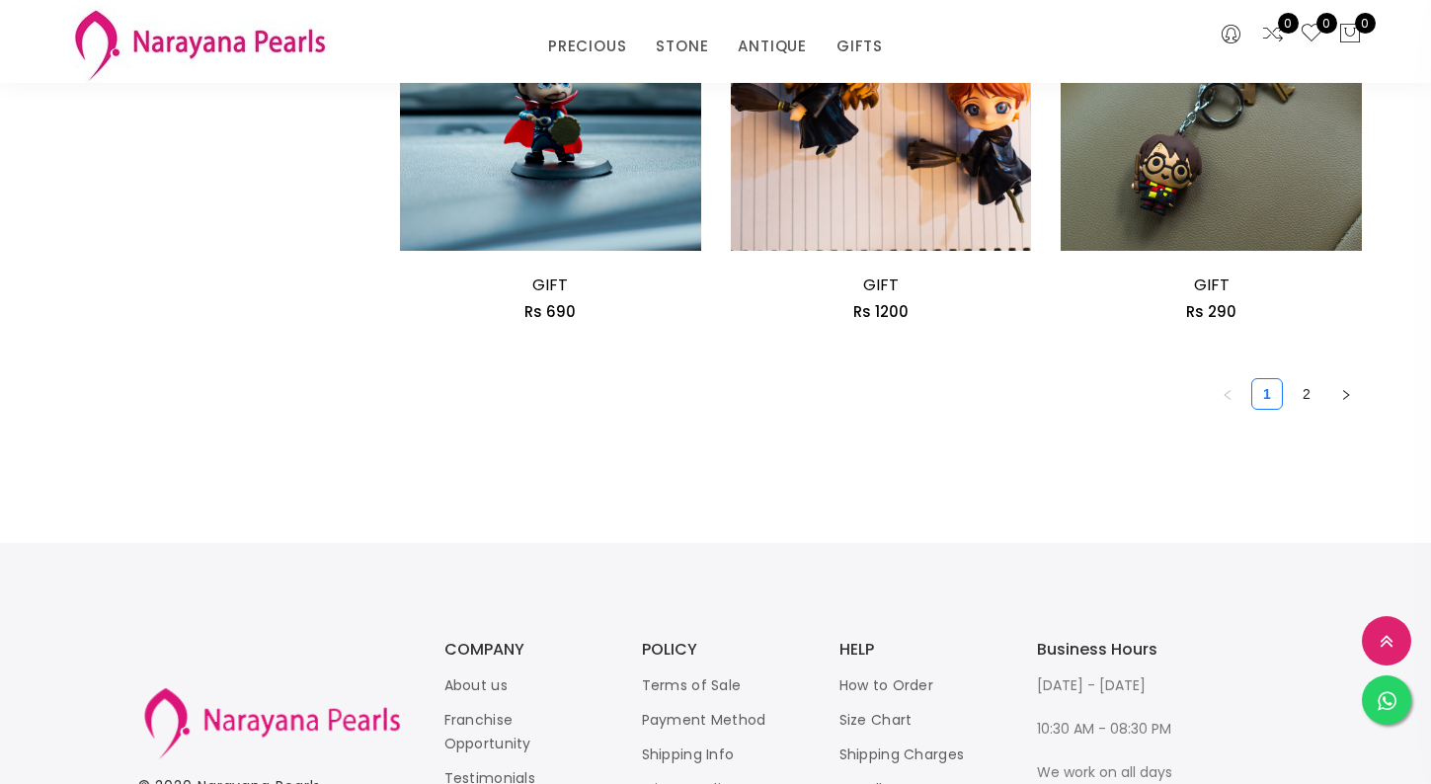
scroll to position [2829, 0]
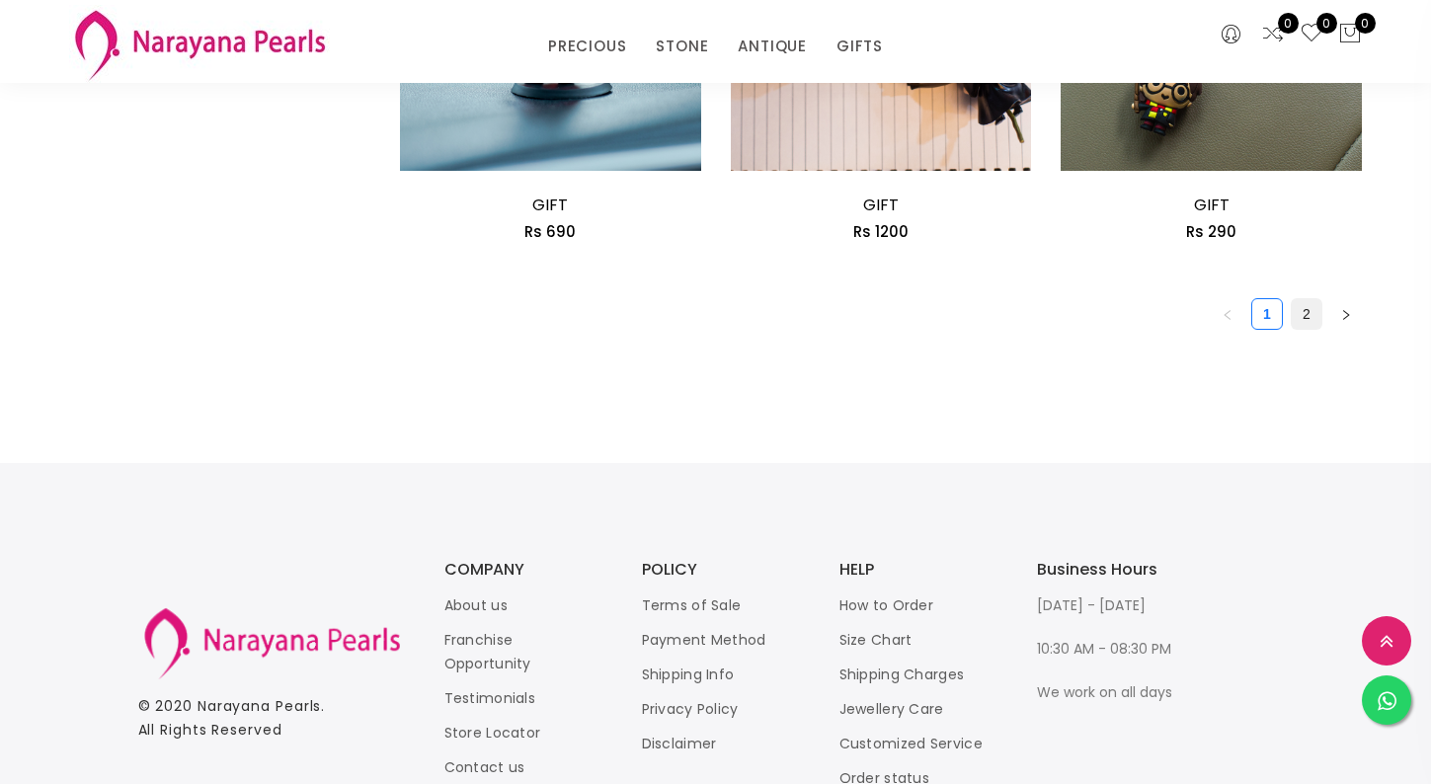
click at [1303, 309] on link "2" at bounding box center [1307, 314] width 30 height 30
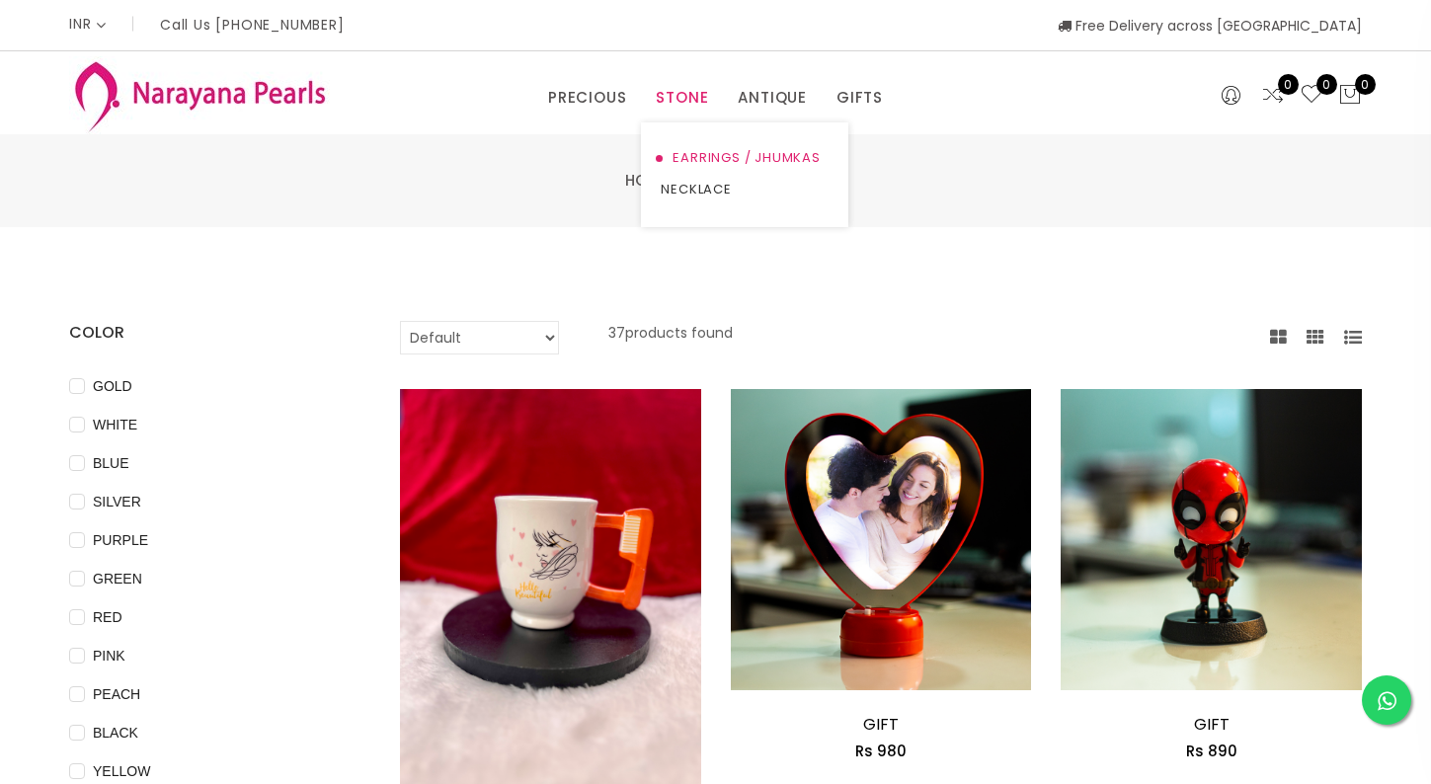
click at [681, 158] on link "EARRINGS / JHUMKAS" at bounding box center [745, 158] width 168 height 32
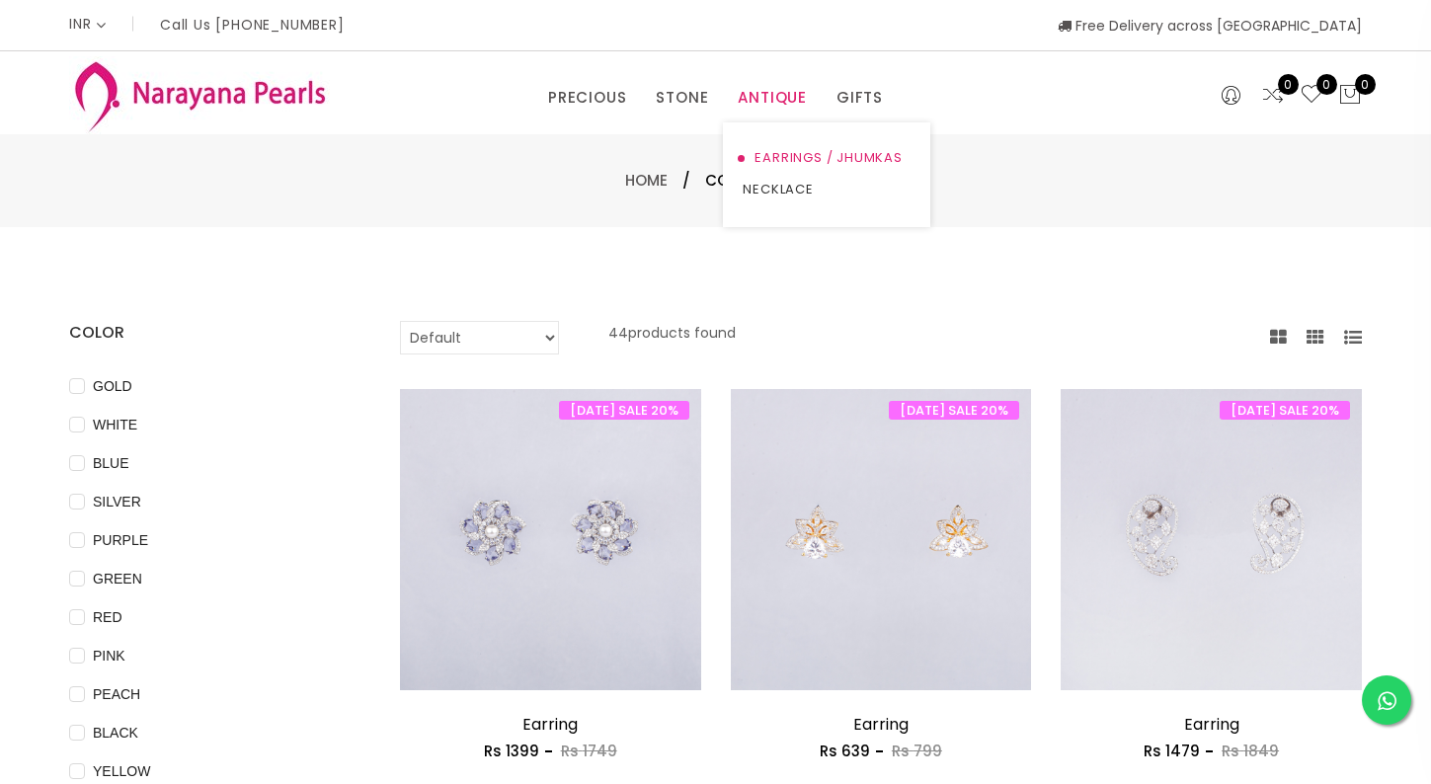
click at [768, 155] on link "EARRINGS / JHUMKAS" at bounding box center [827, 158] width 168 height 32
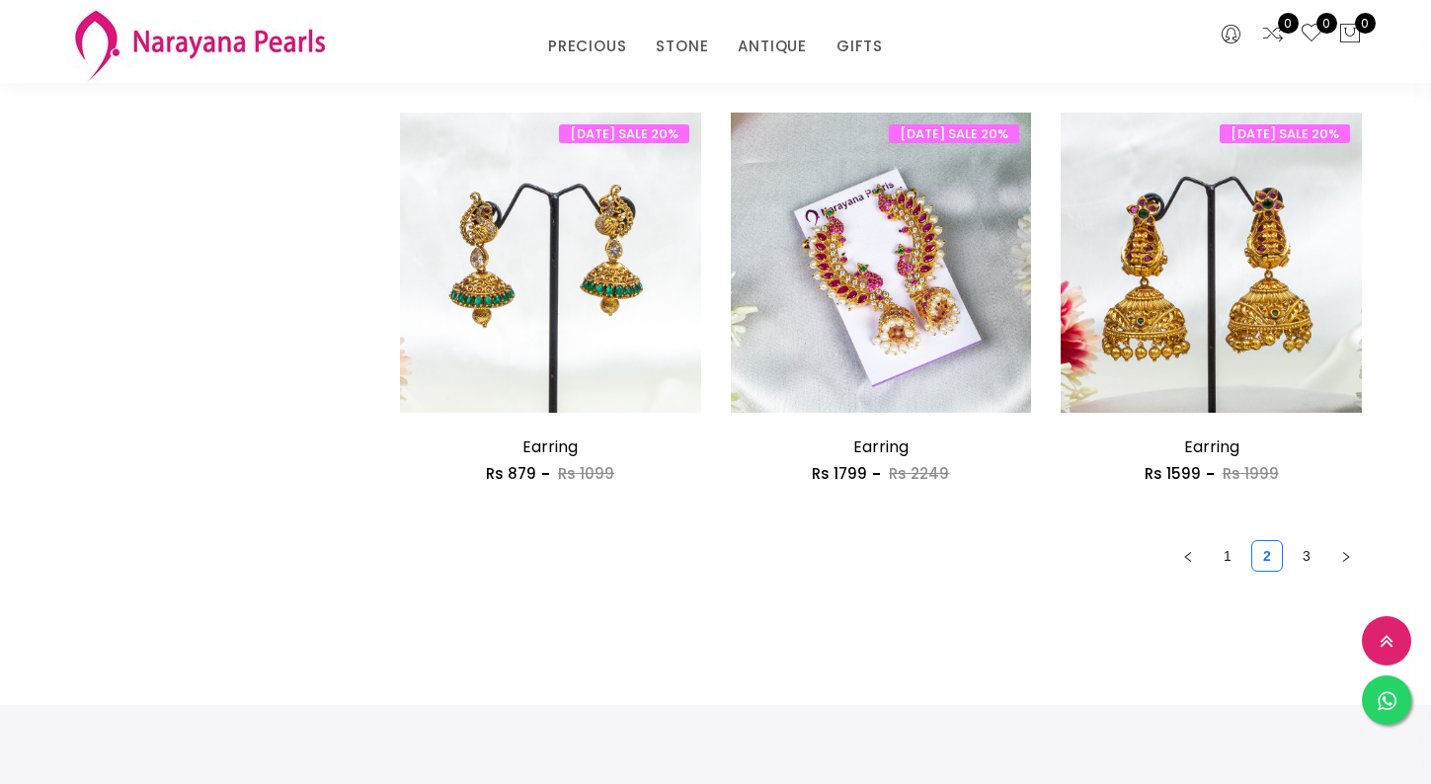
scroll to position [2570, 0]
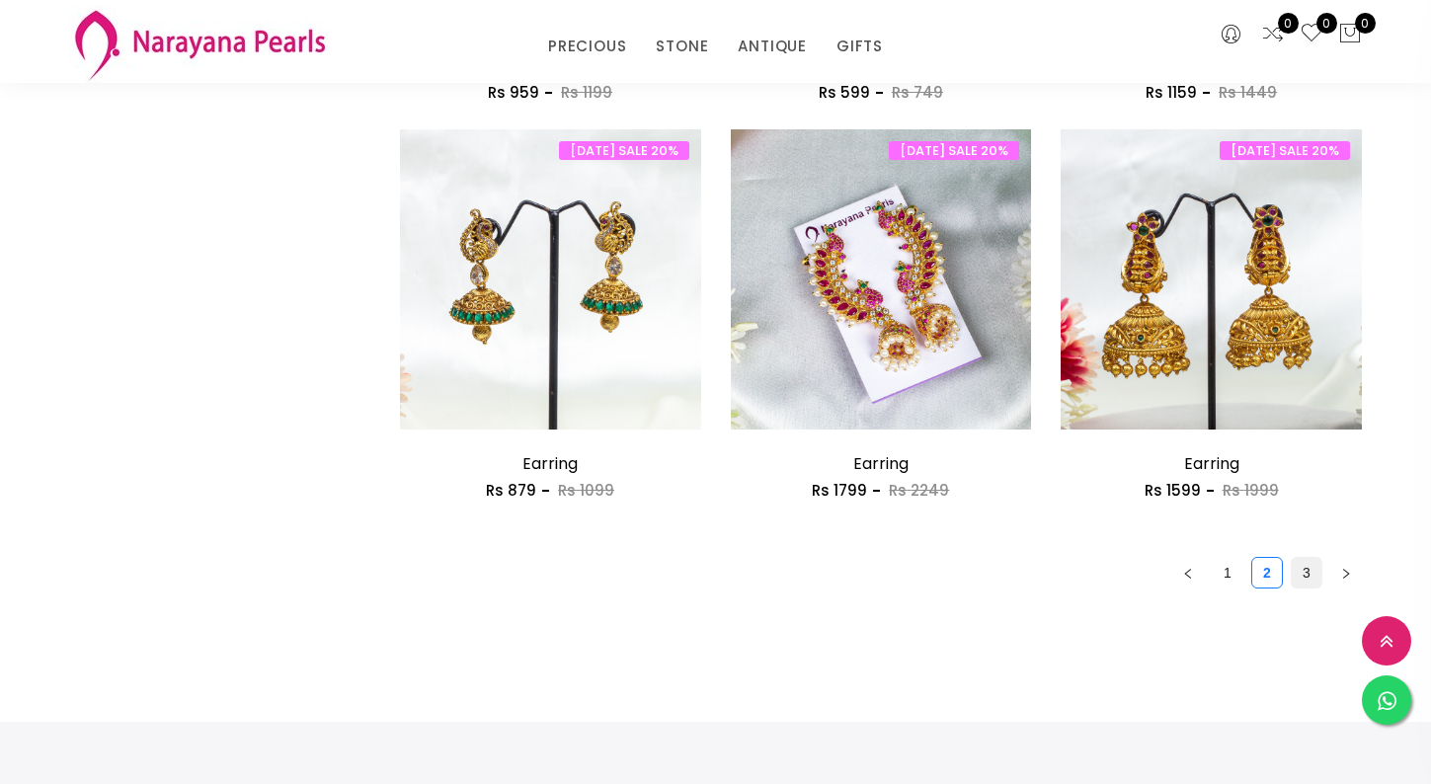
click at [1303, 567] on link "3" at bounding box center [1307, 573] width 30 height 30
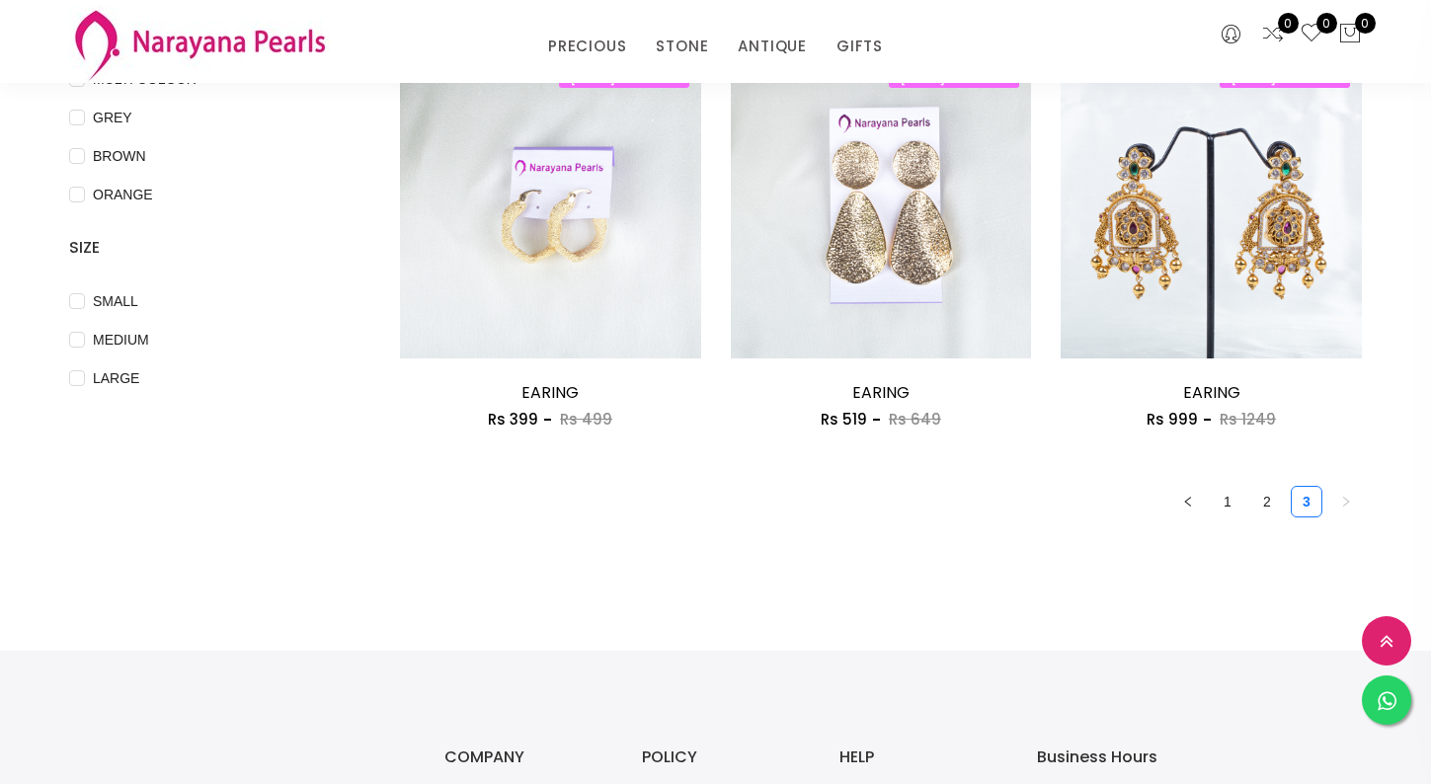
scroll to position [745, 0]
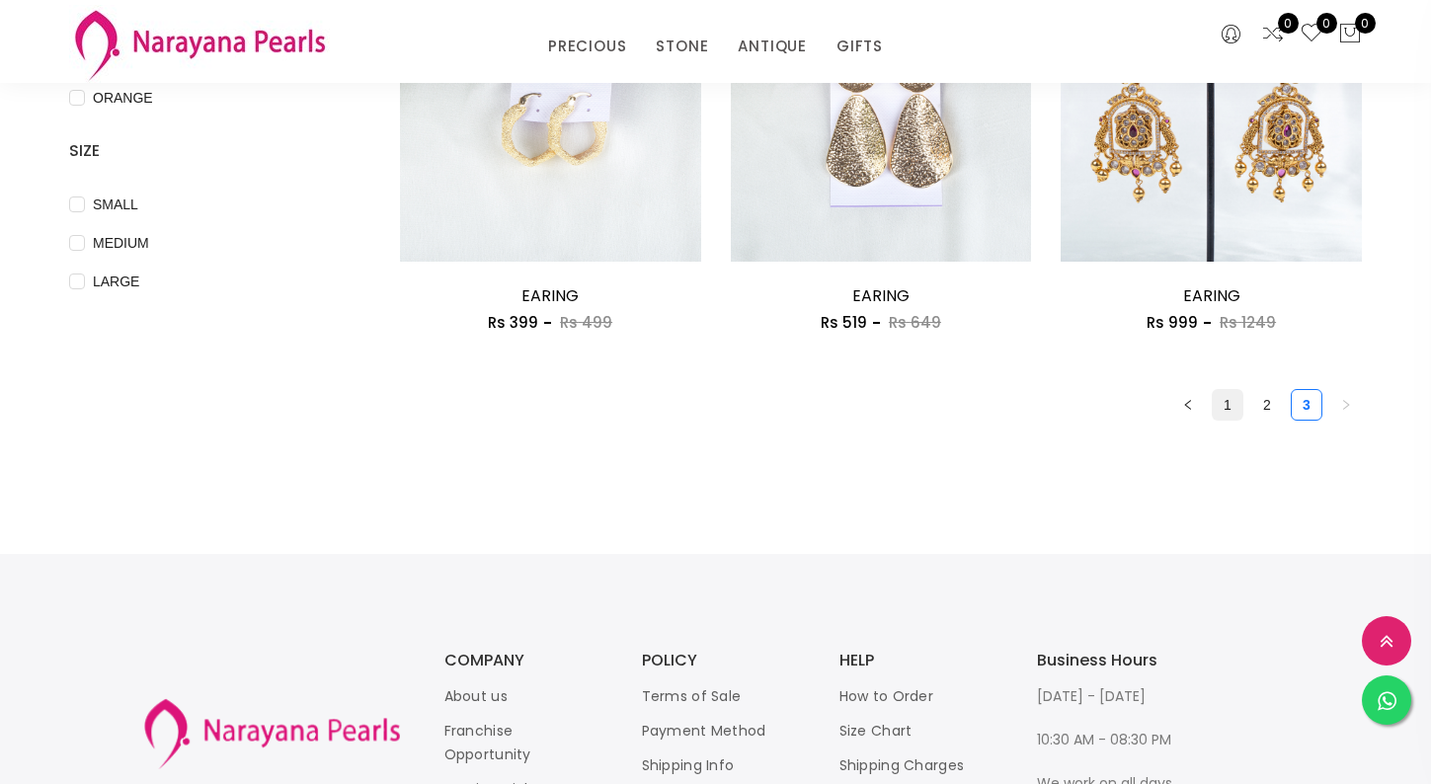
click at [1227, 397] on link "1" at bounding box center [1228, 405] width 30 height 30
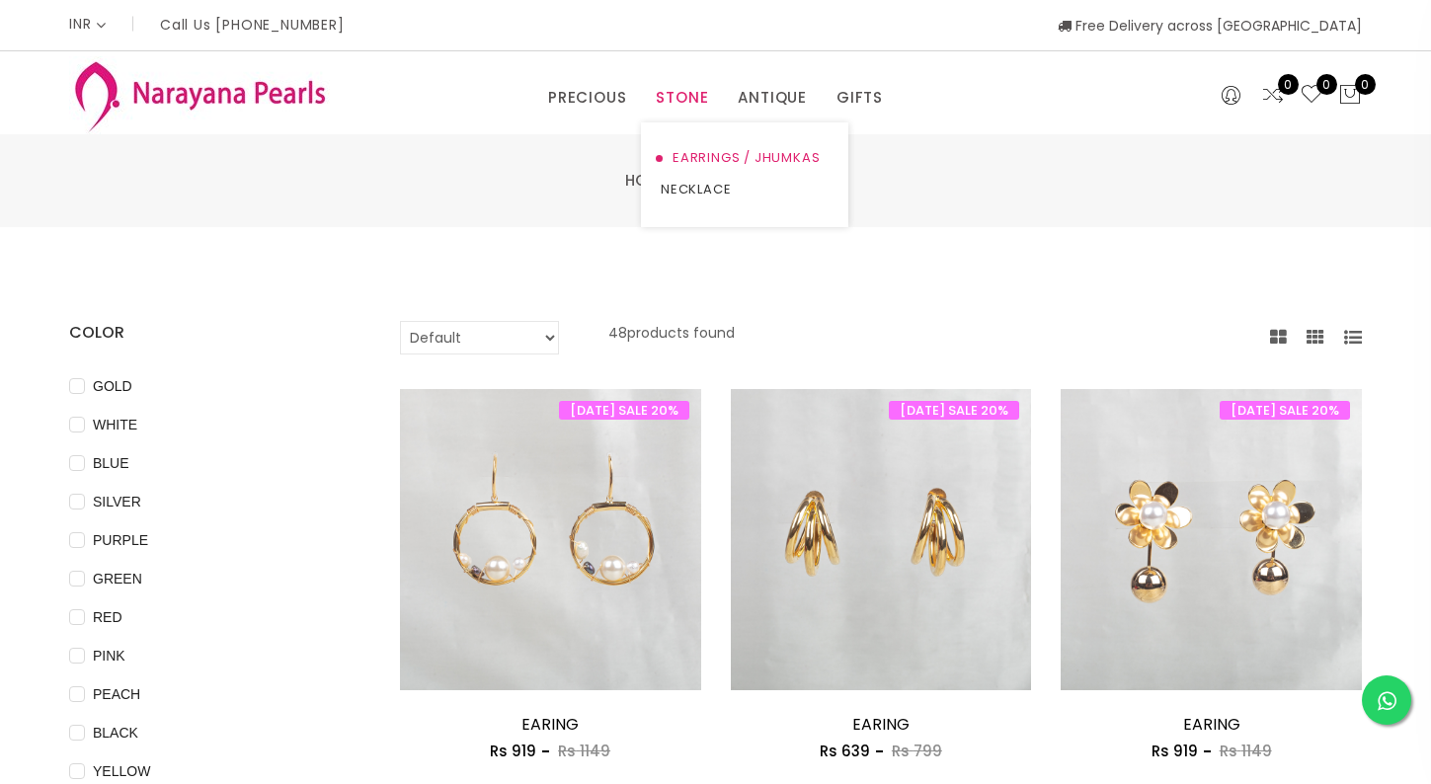
click at [691, 158] on link "EARRINGS / JHUMKAS" at bounding box center [745, 158] width 168 height 32
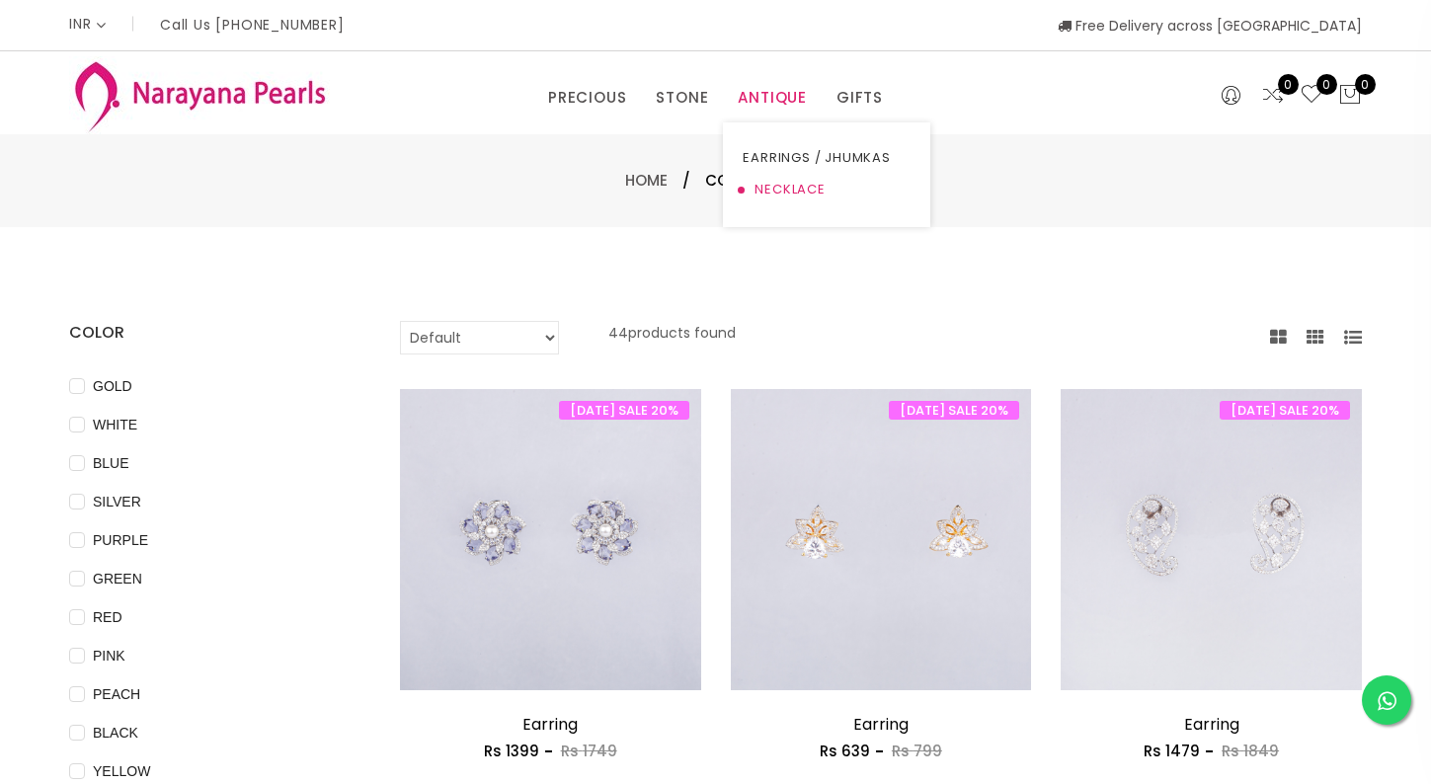
click at [763, 186] on link "NECKLACE" at bounding box center [827, 190] width 168 height 32
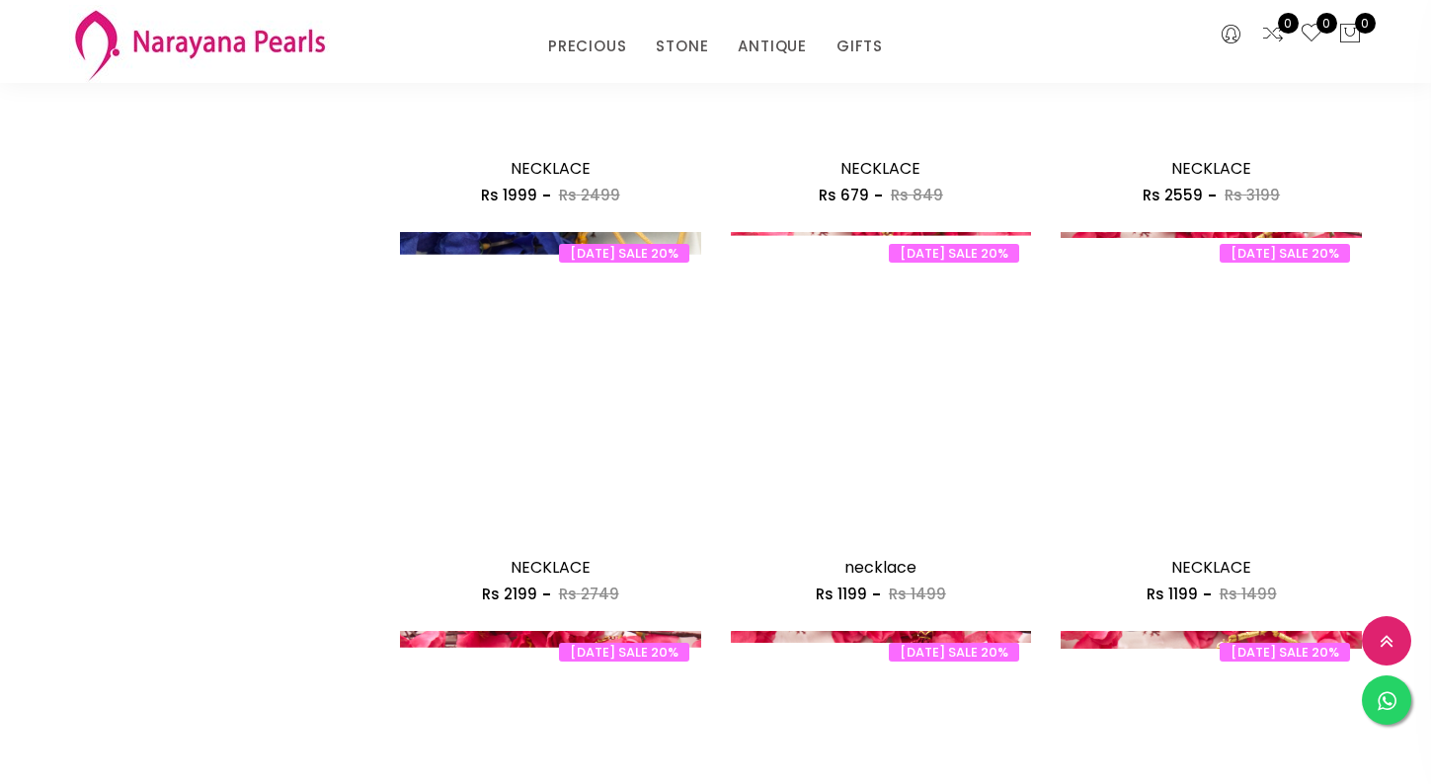
scroll to position [2730, 0]
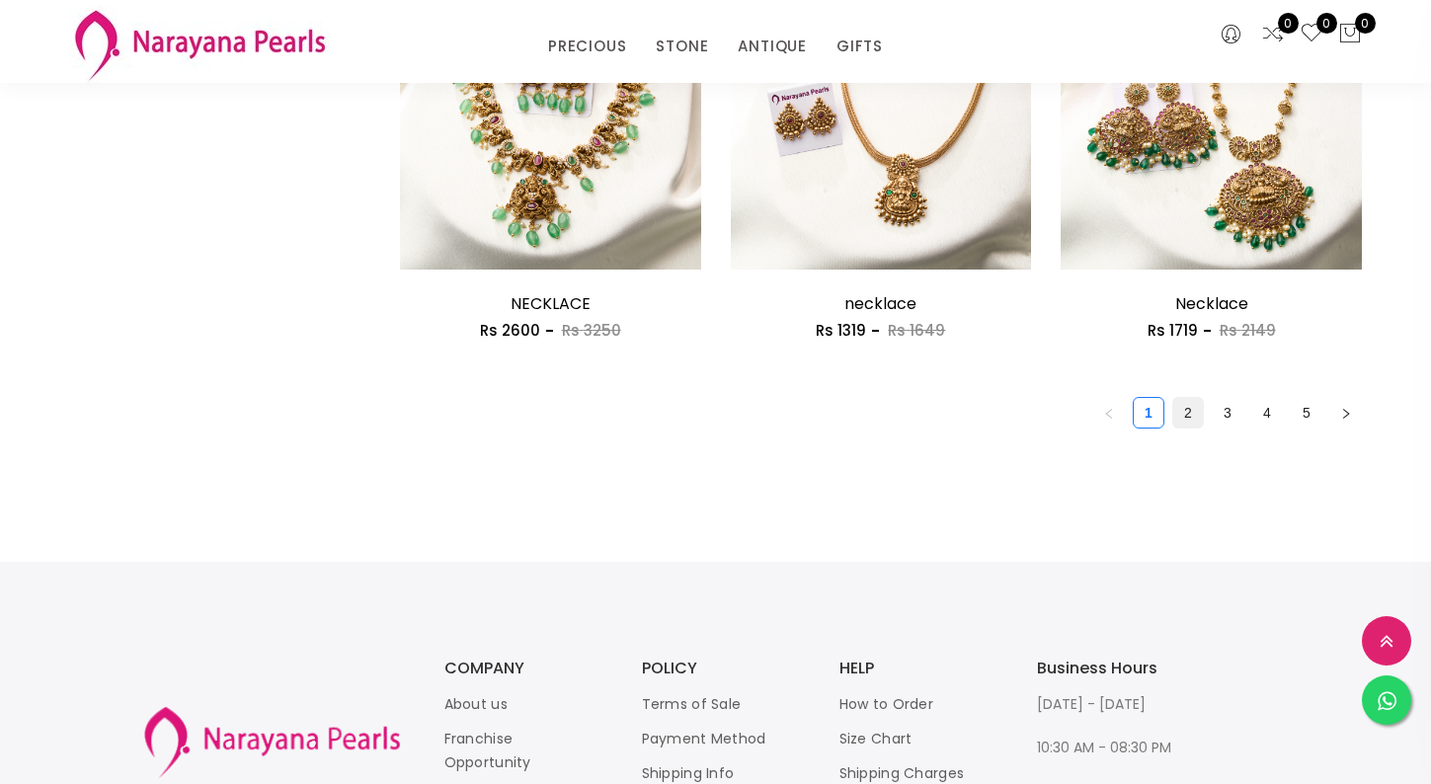
click at [1188, 406] on link "2" at bounding box center [1188, 413] width 30 height 30
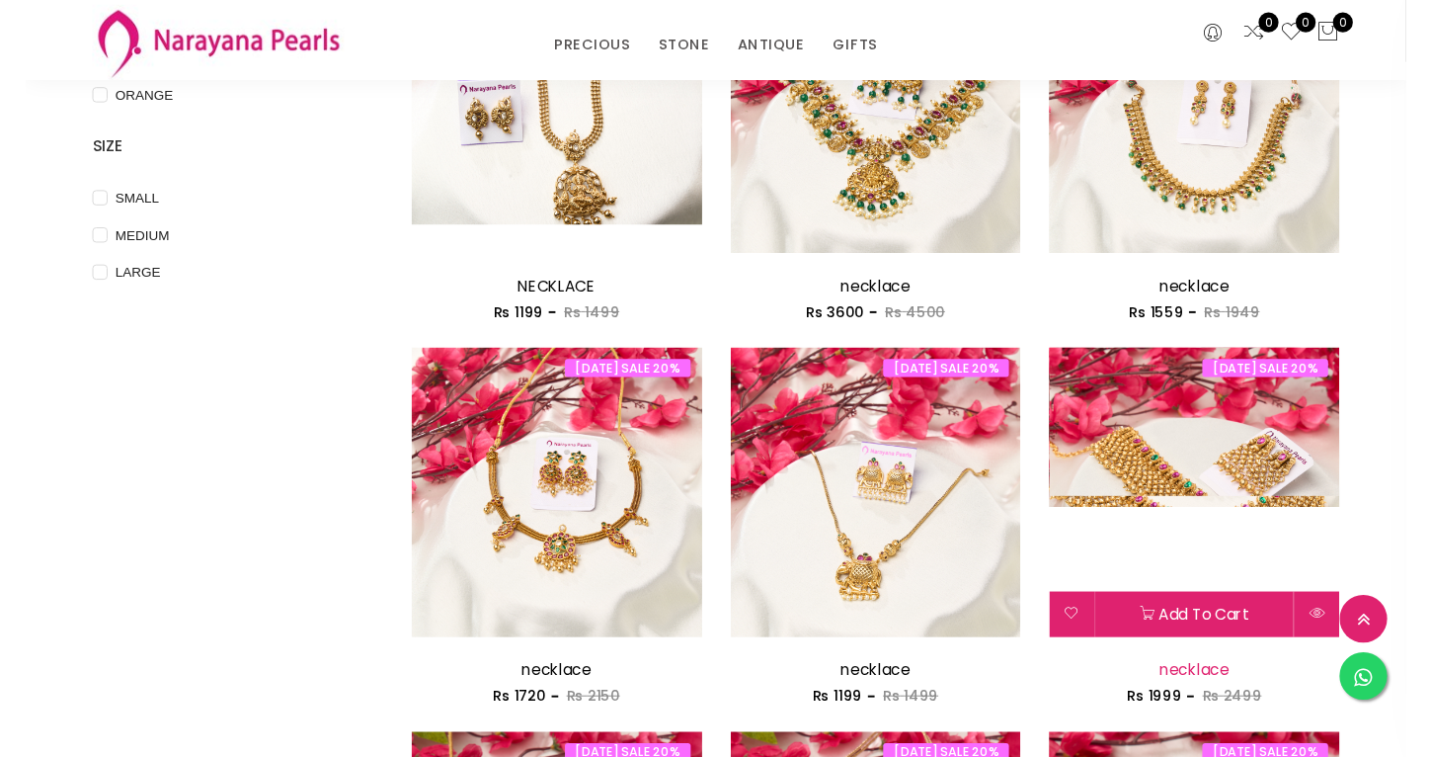
scroll to position [1406, 0]
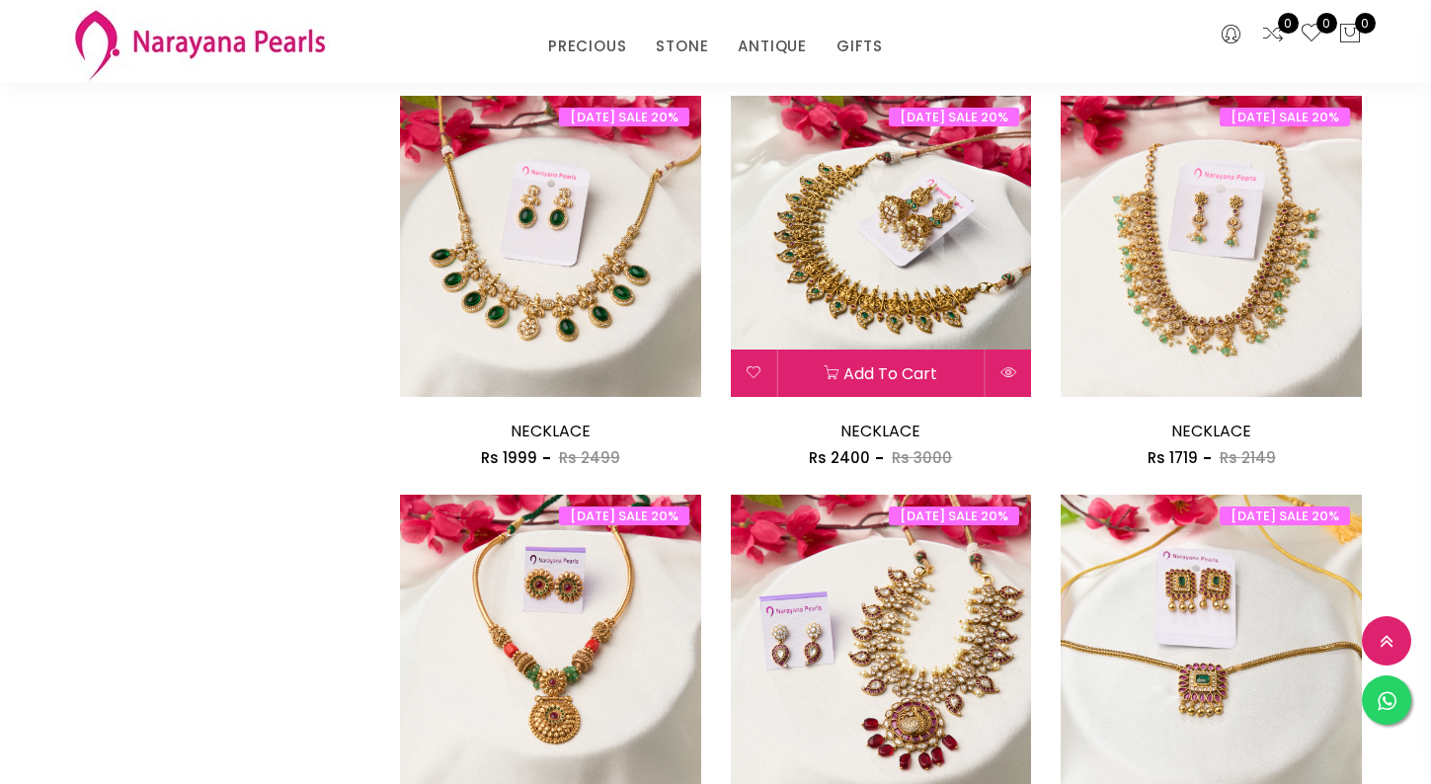
click at [925, 295] on img at bounding box center [881, 246] width 301 height 301
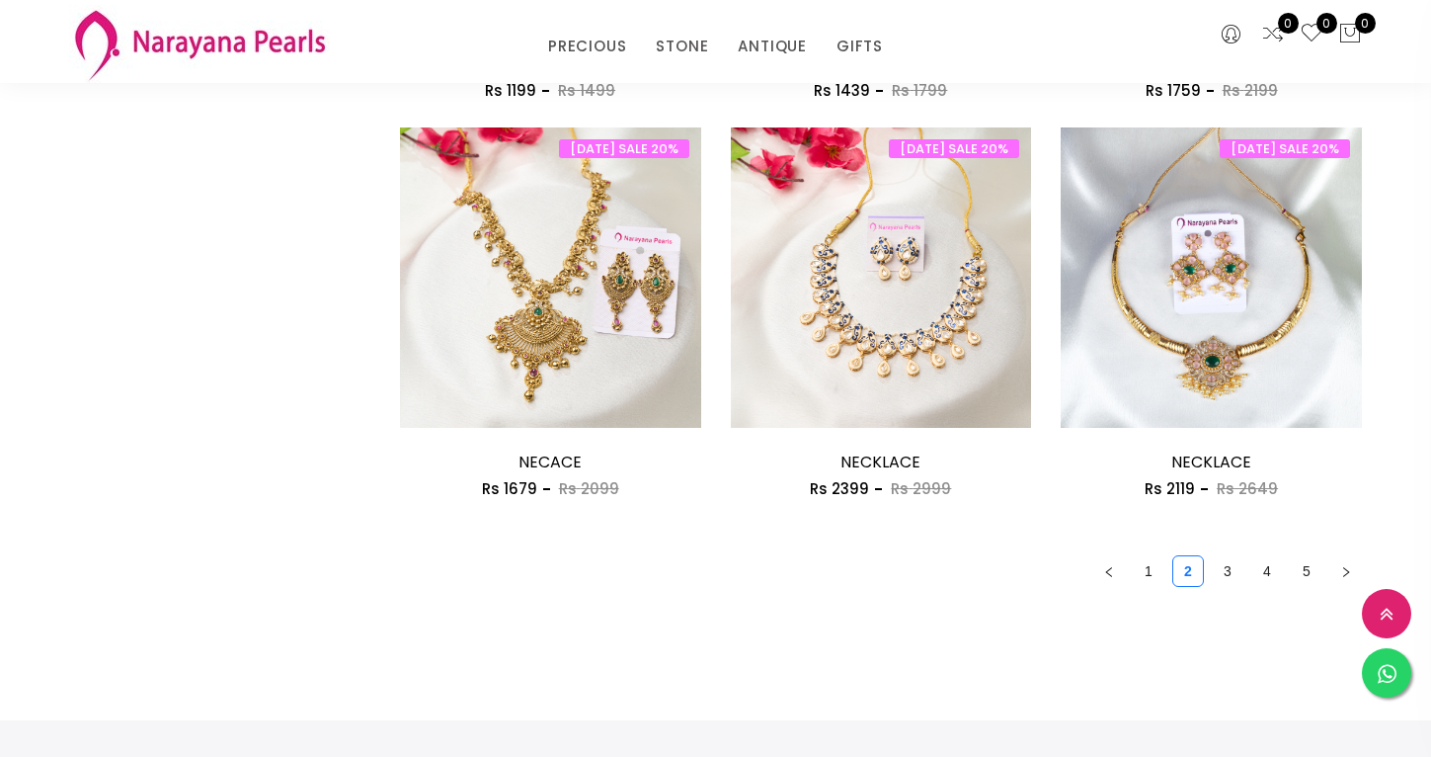
scroll to position [2657, 0]
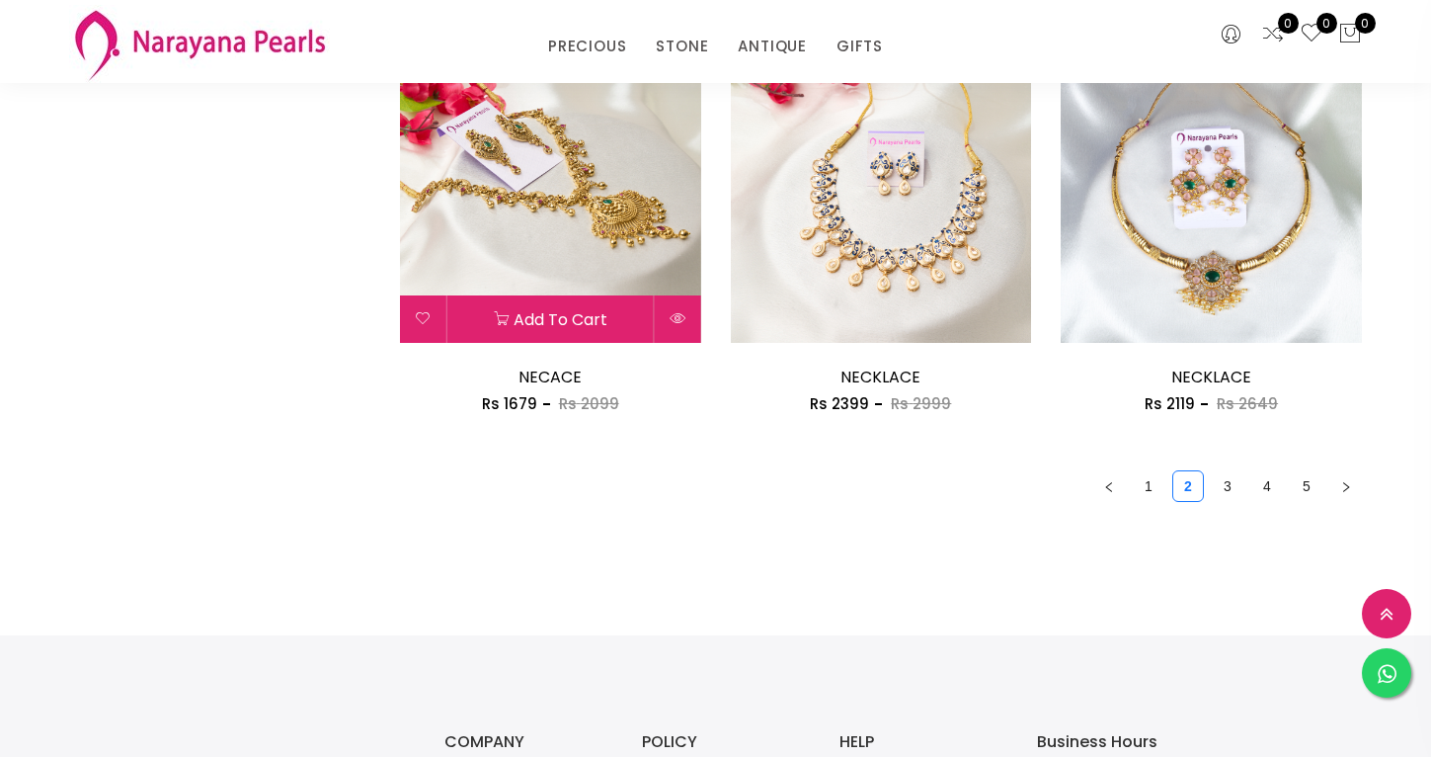
click at [634, 243] on img at bounding box center [550, 192] width 301 height 301
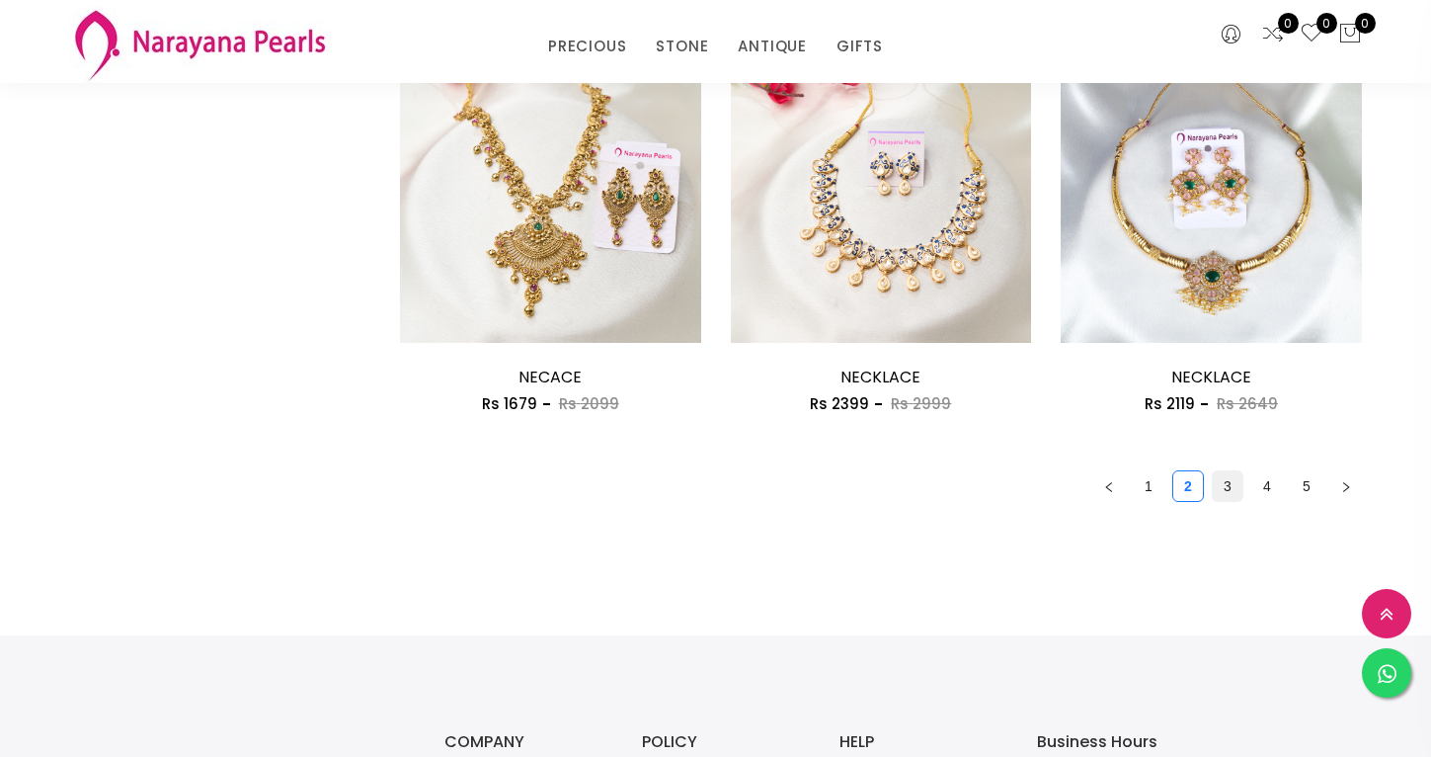
click at [1231, 476] on link "3" at bounding box center [1228, 486] width 30 height 30
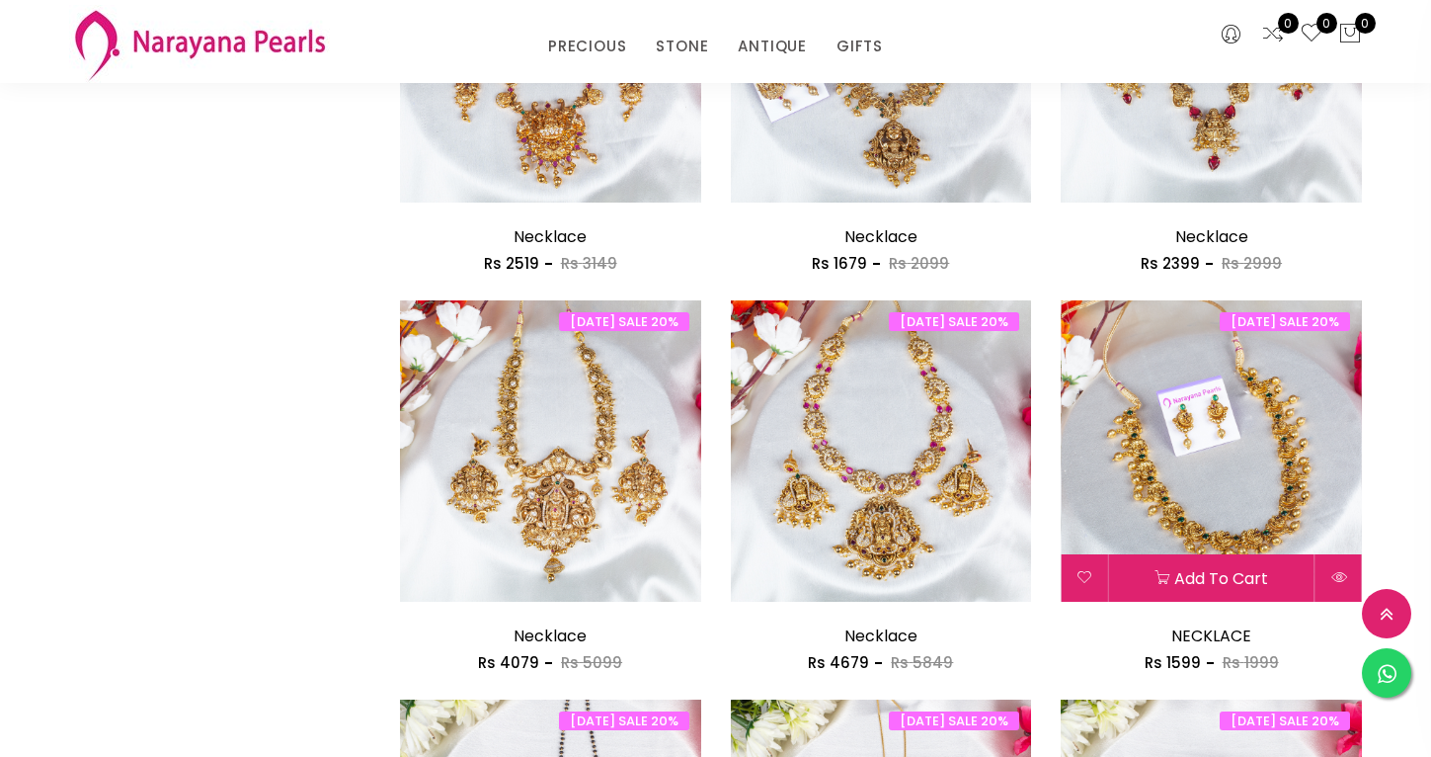
scroll to position [2634, 0]
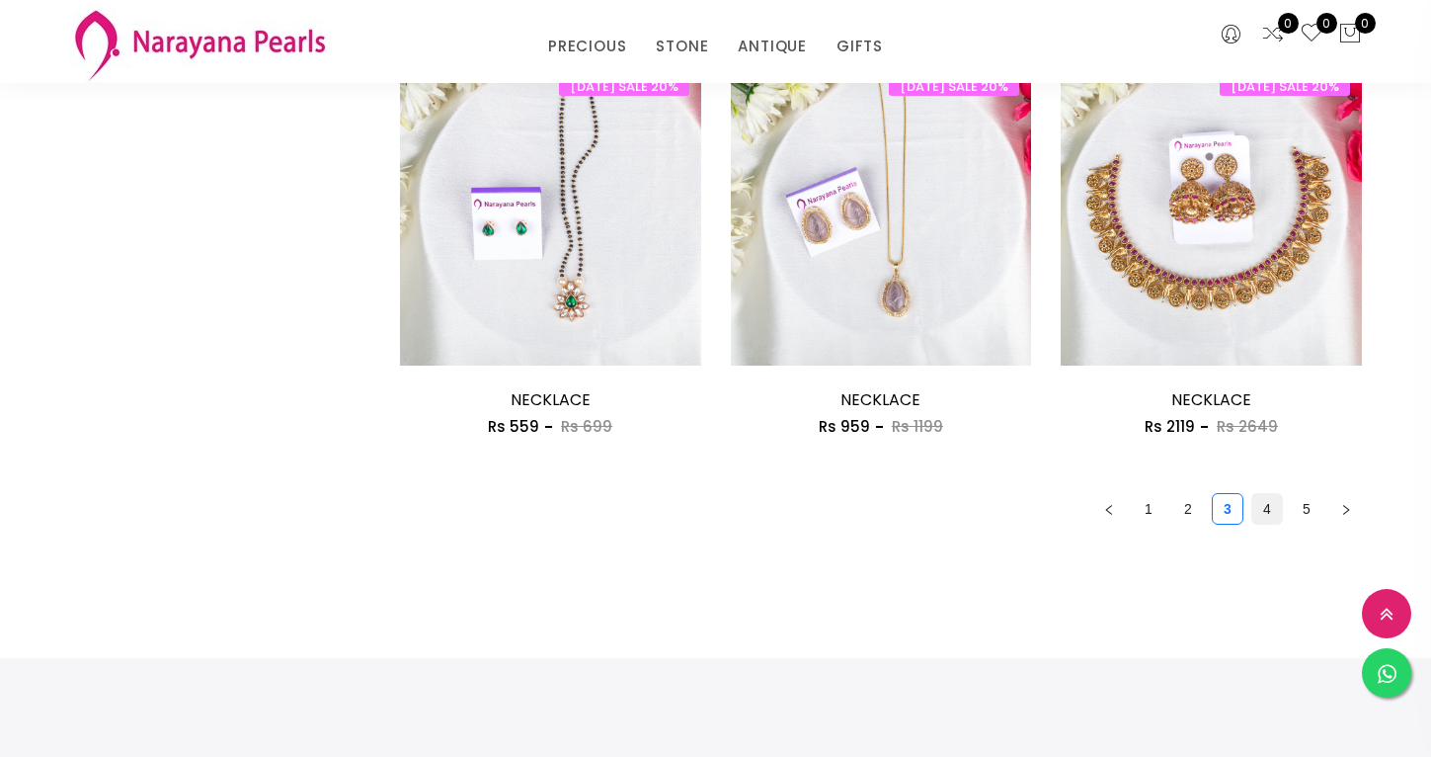
click at [1270, 503] on link "4" at bounding box center [1267, 509] width 30 height 30
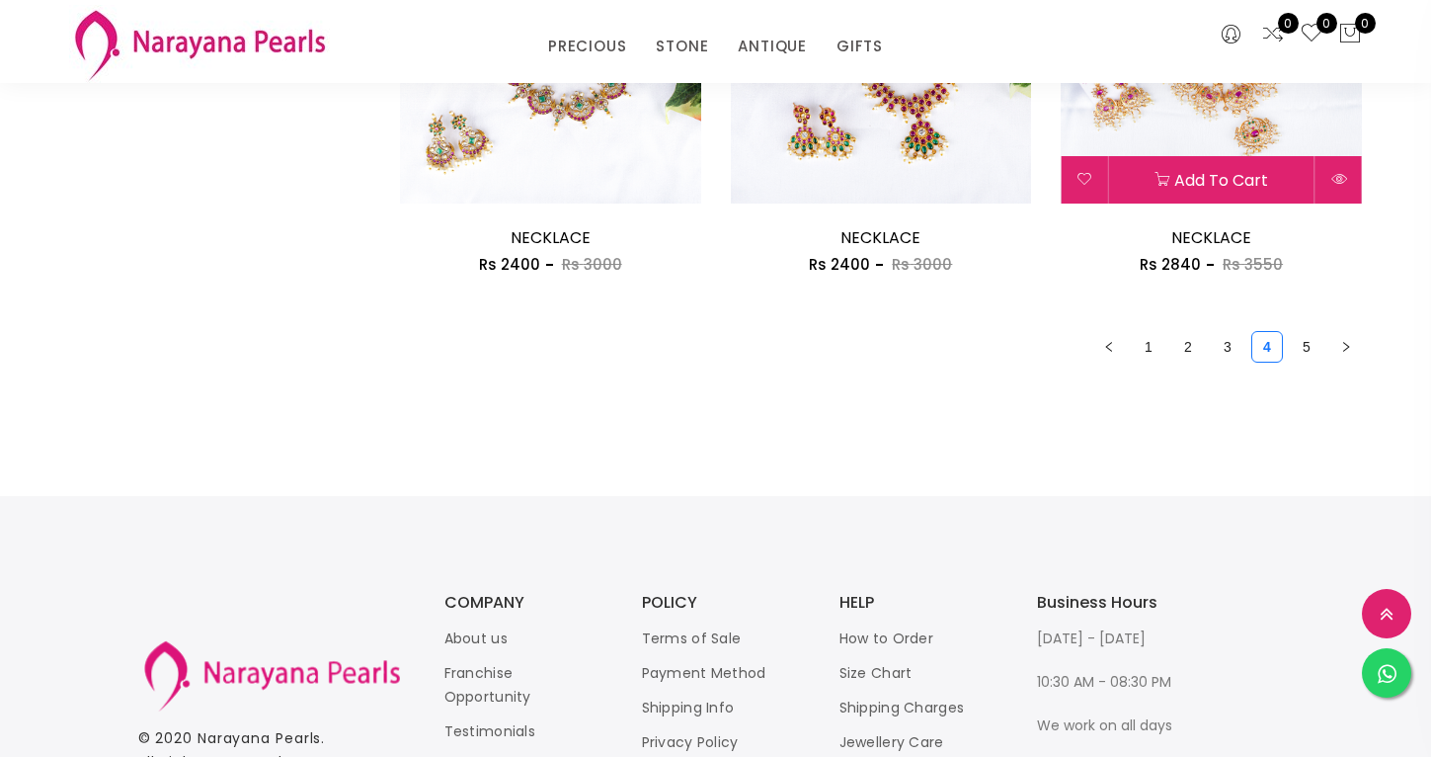
scroll to position [2555, 0]
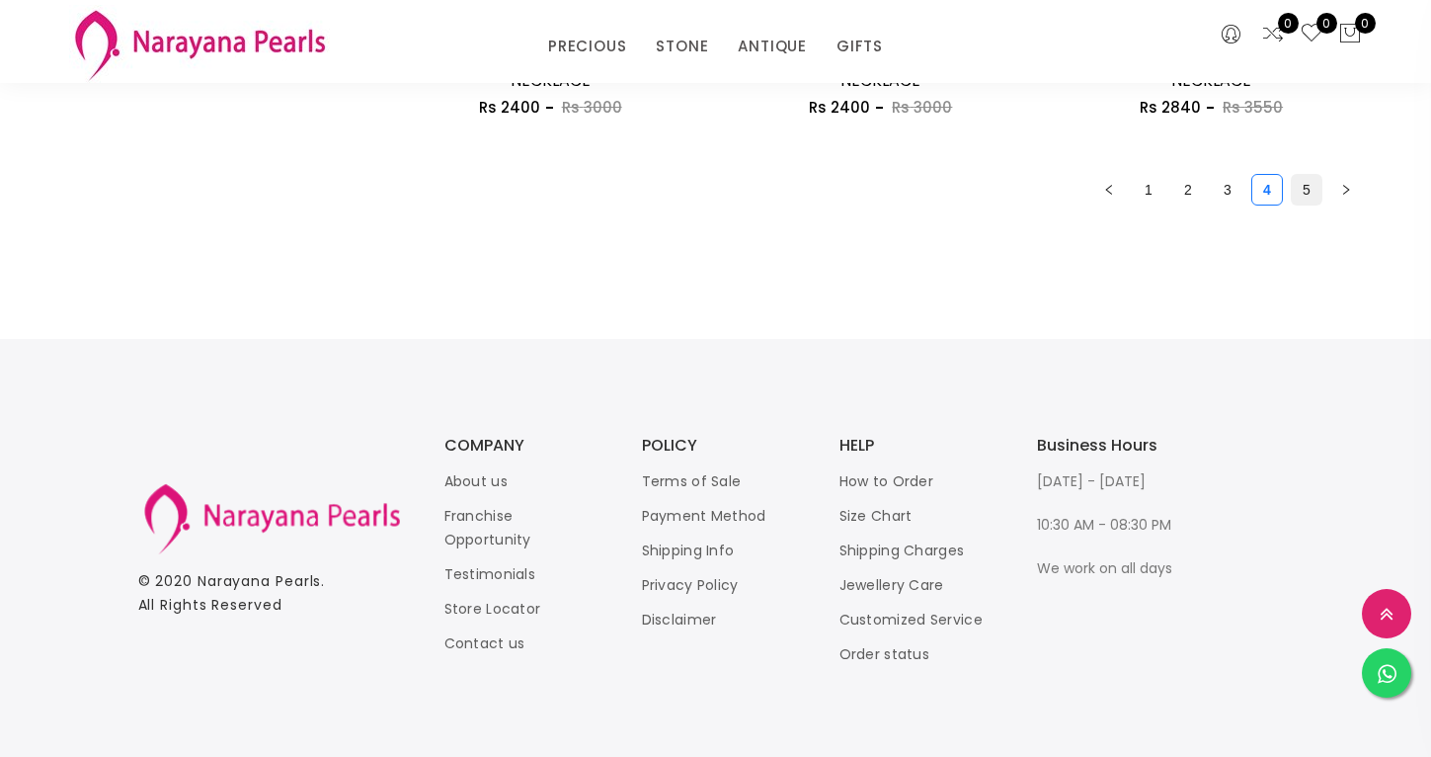
click at [1304, 187] on link "5" at bounding box center [1307, 190] width 30 height 30
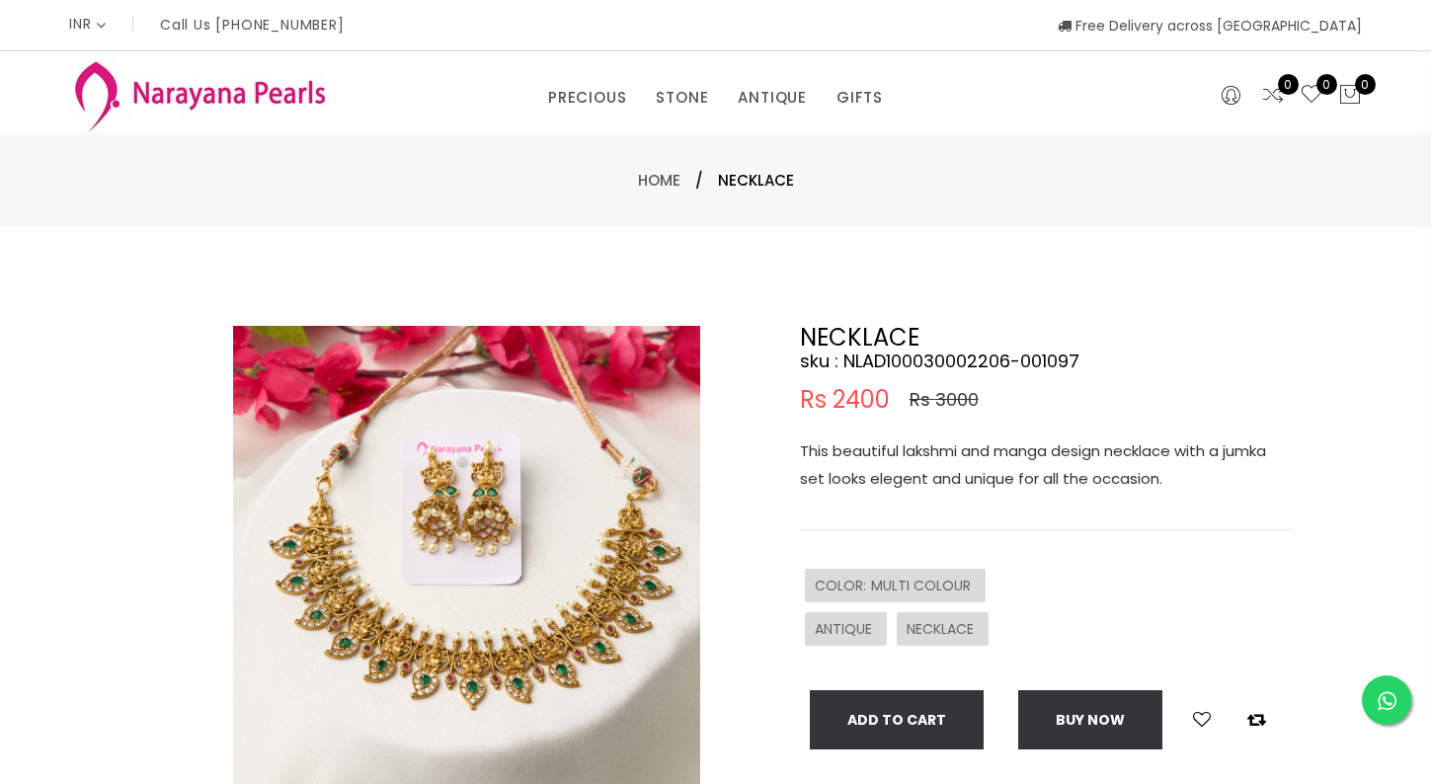
select select "INR"
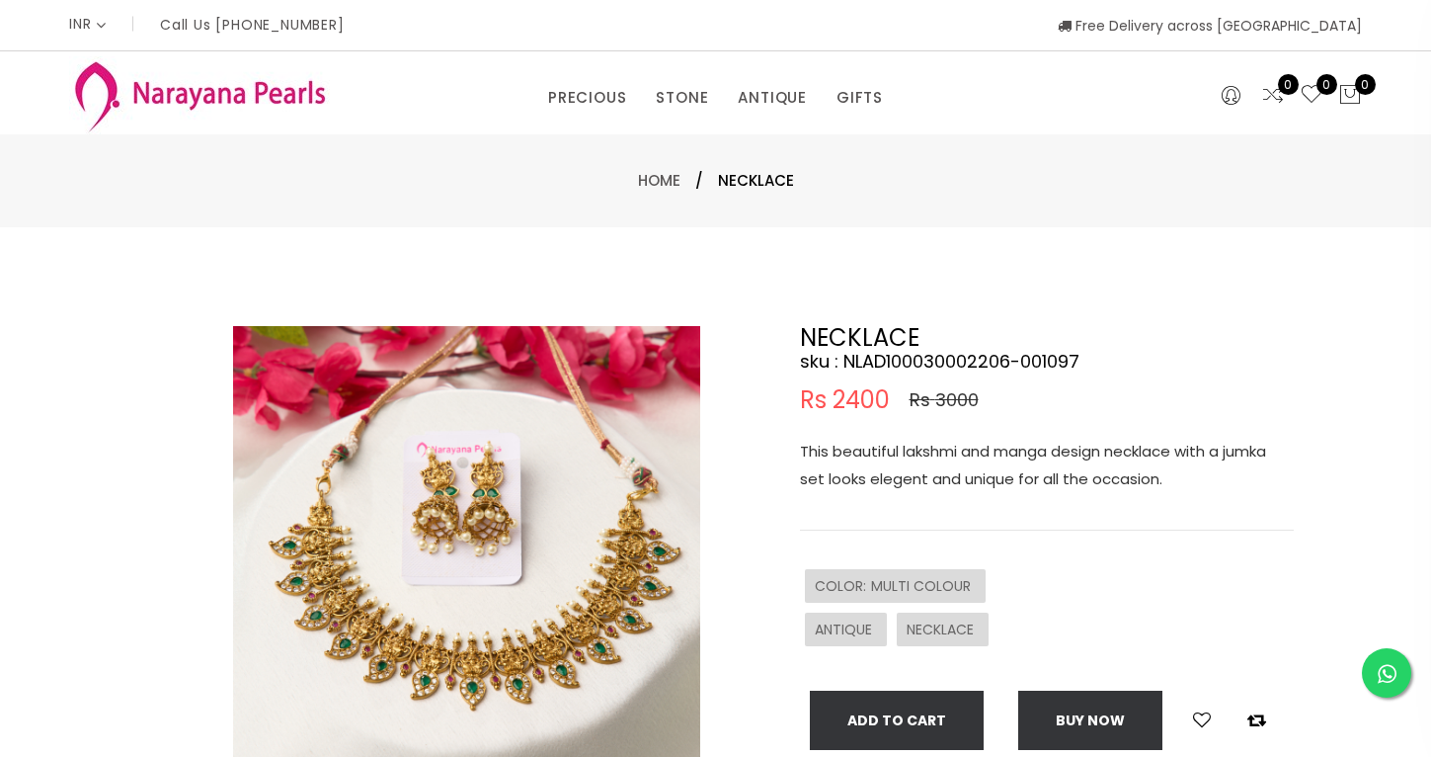
scroll to position [-2, 0]
click at [459, 622] on img at bounding box center [466, 559] width 467 height 467
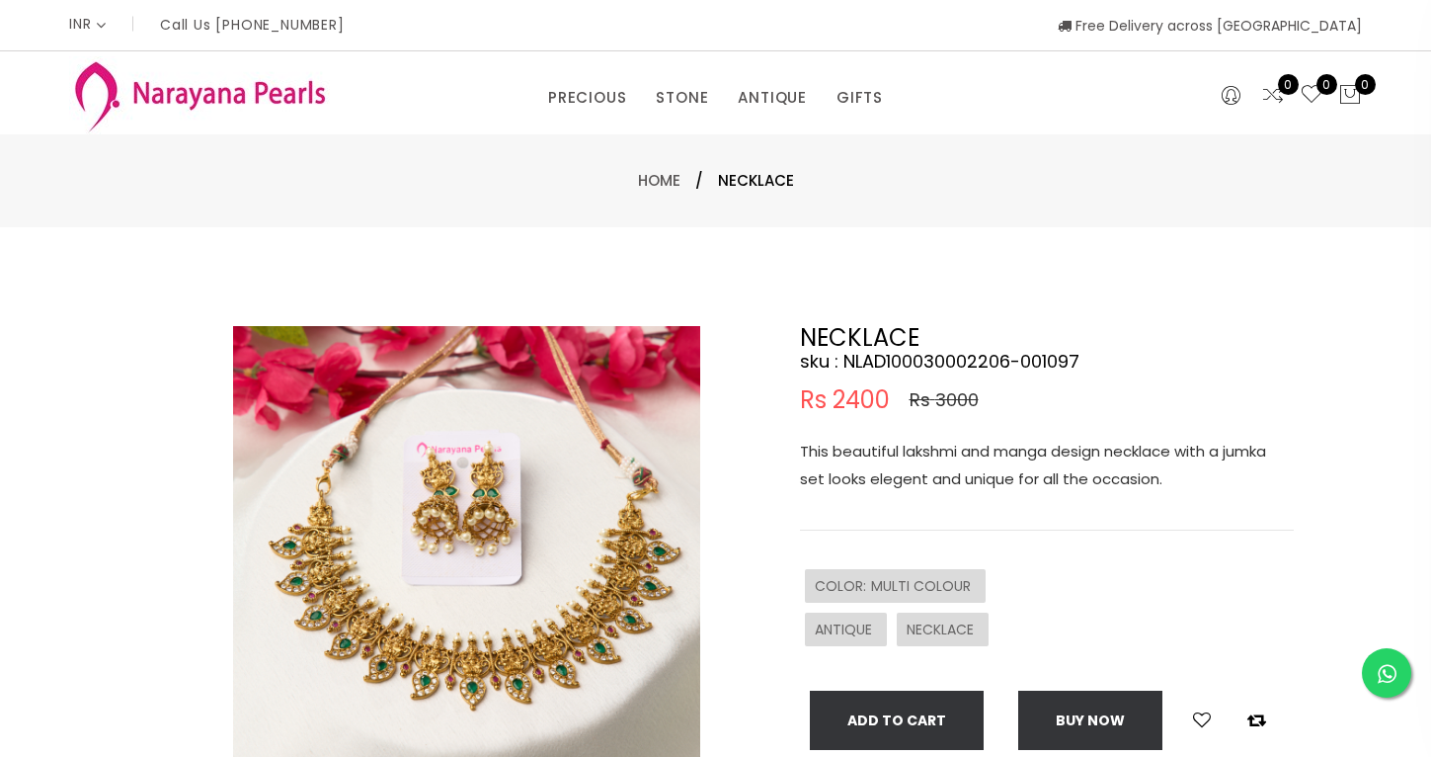
click at [459, 622] on img at bounding box center [466, 559] width 467 height 467
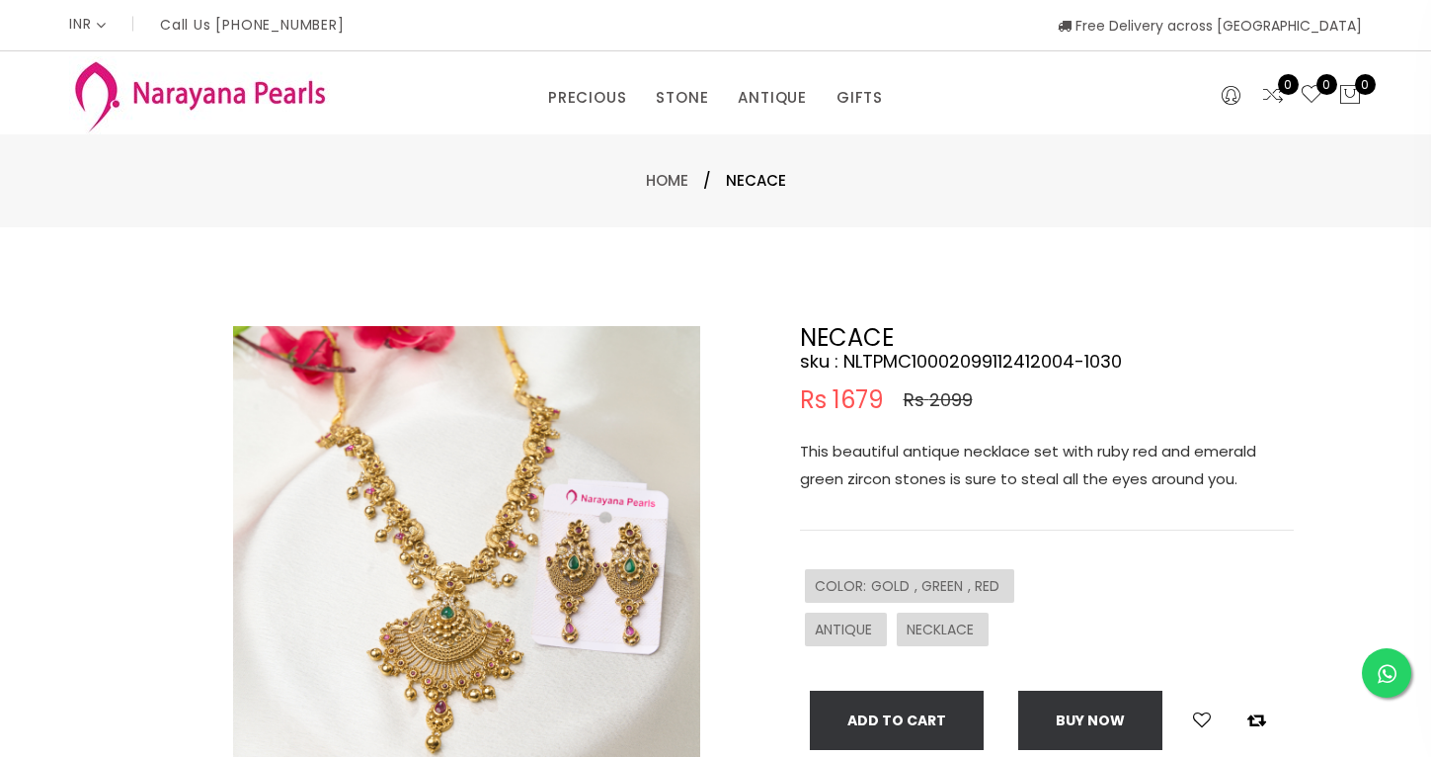
select select "INR"
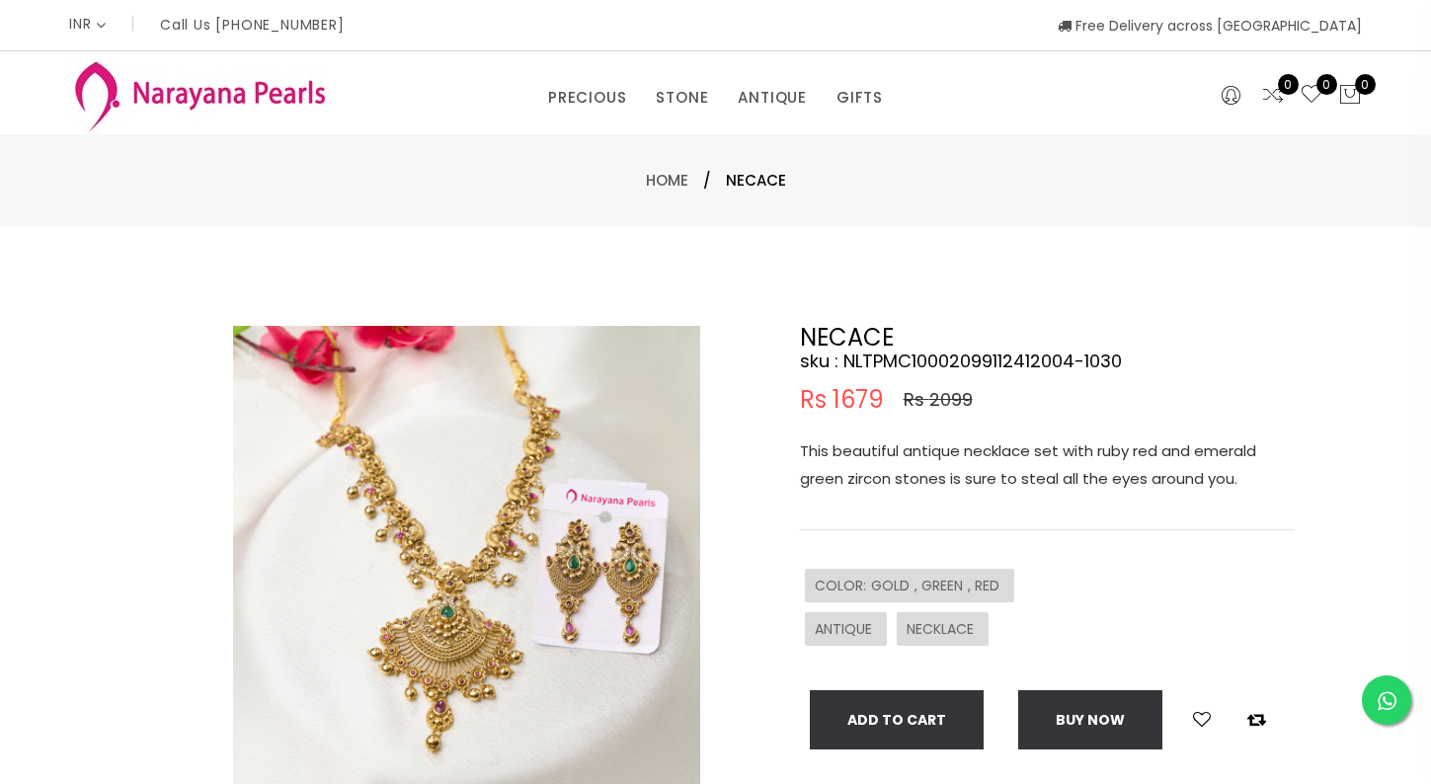
click at [476, 660] on img at bounding box center [466, 559] width 467 height 467
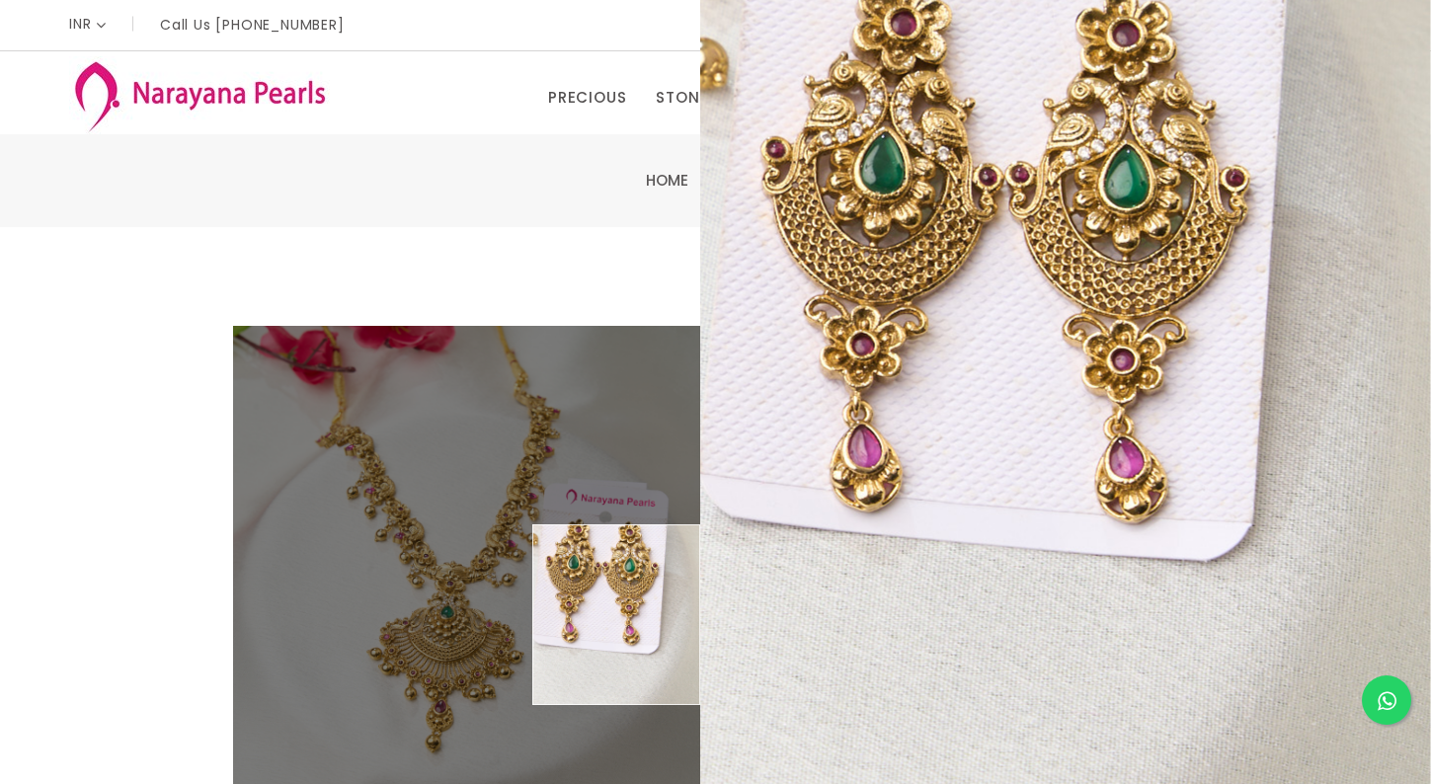
click at [632, 615] on img at bounding box center [466, 559] width 467 height 467
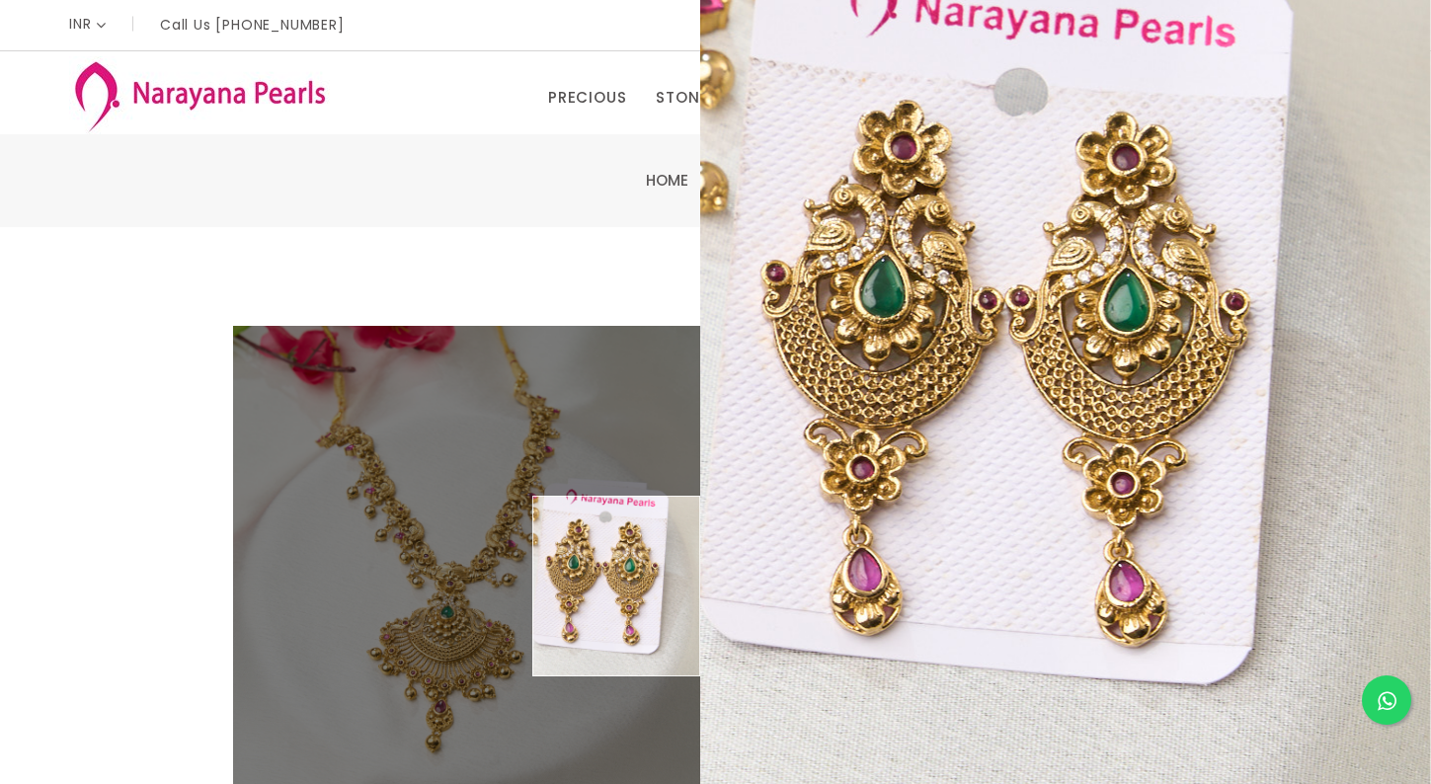
click at [1171, 676] on div "NECACE sku : NLTPMC10002099112412004-1030 Rs 1679 Rs 2099 This beautiful antiqu…" at bounding box center [1047, 538] width 494 height 424
click at [1304, 484] on div "NECACE sku : NLTPMC10002099112412004-1030 Rs 1679 Rs 2099 This beautiful antiqu…" at bounding box center [1012, 637] width 593 height 622
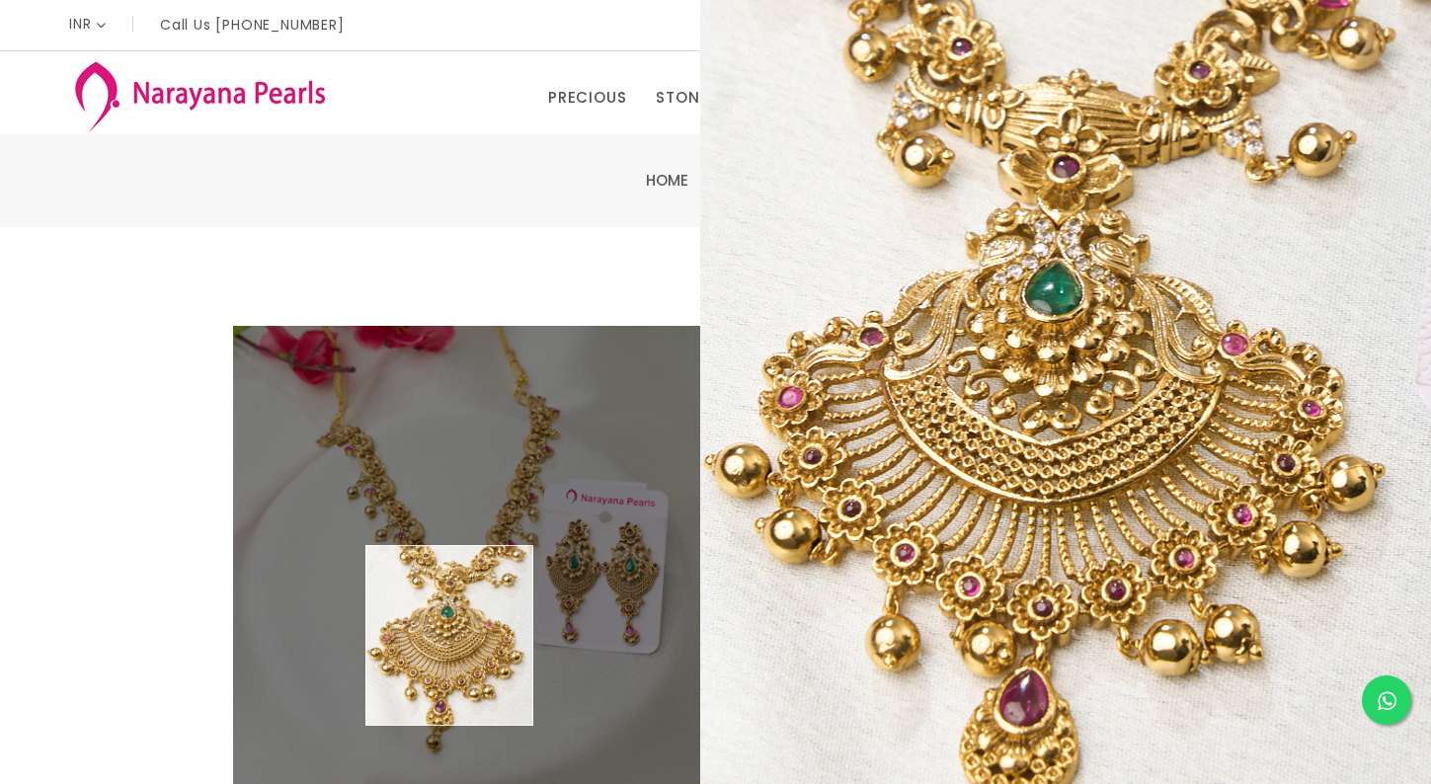
click at [450, 636] on img at bounding box center [466, 559] width 467 height 467
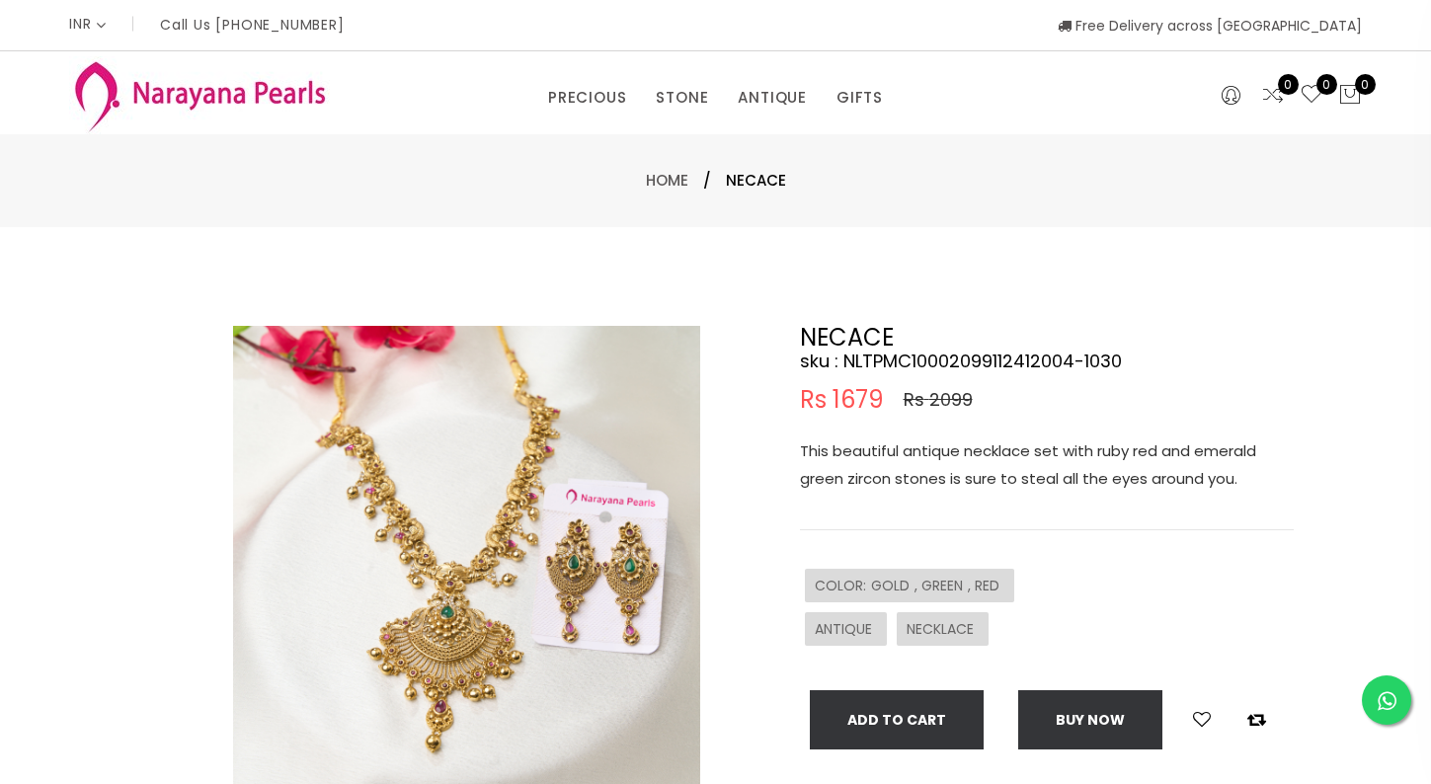
click at [222, 95] on img at bounding box center [199, 95] width 261 height 78
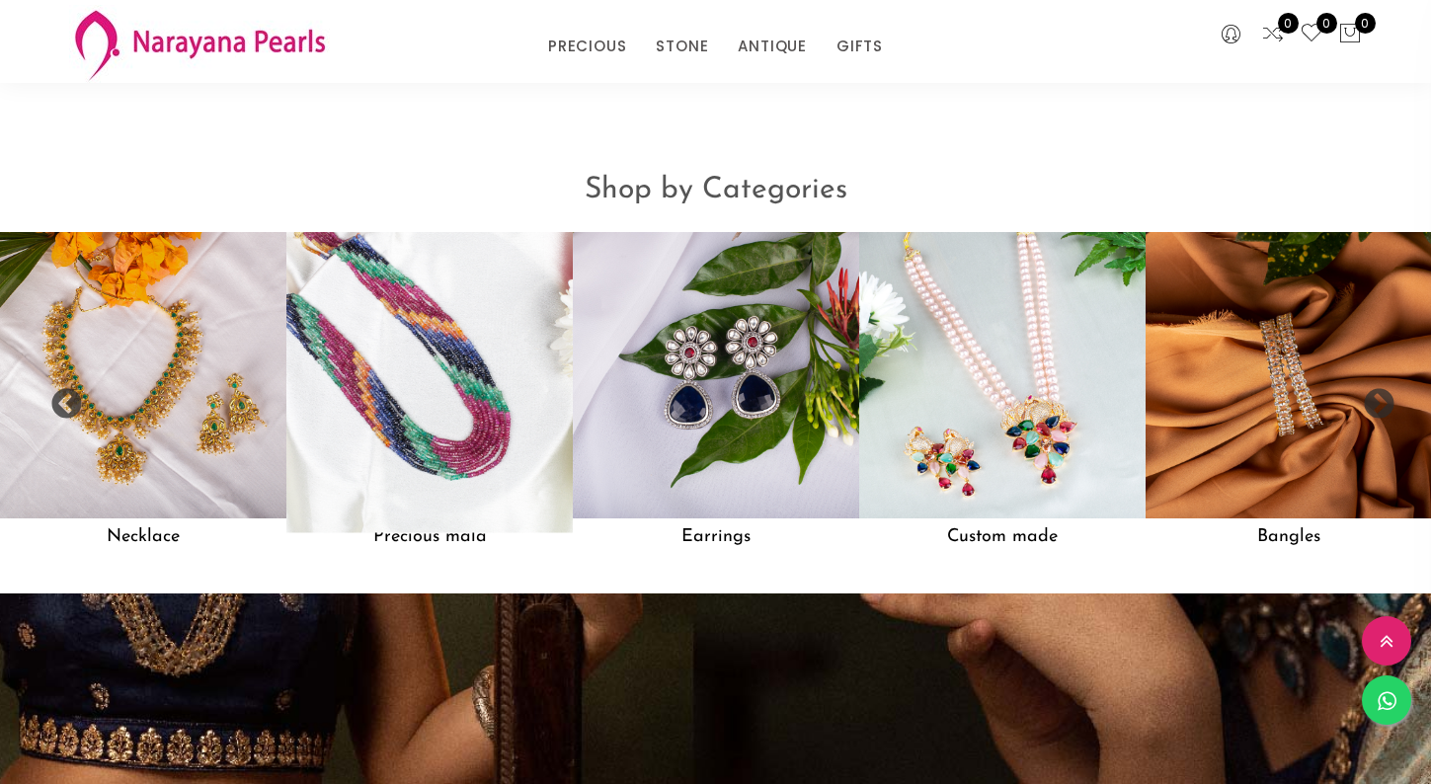
scroll to position [1548, 0]
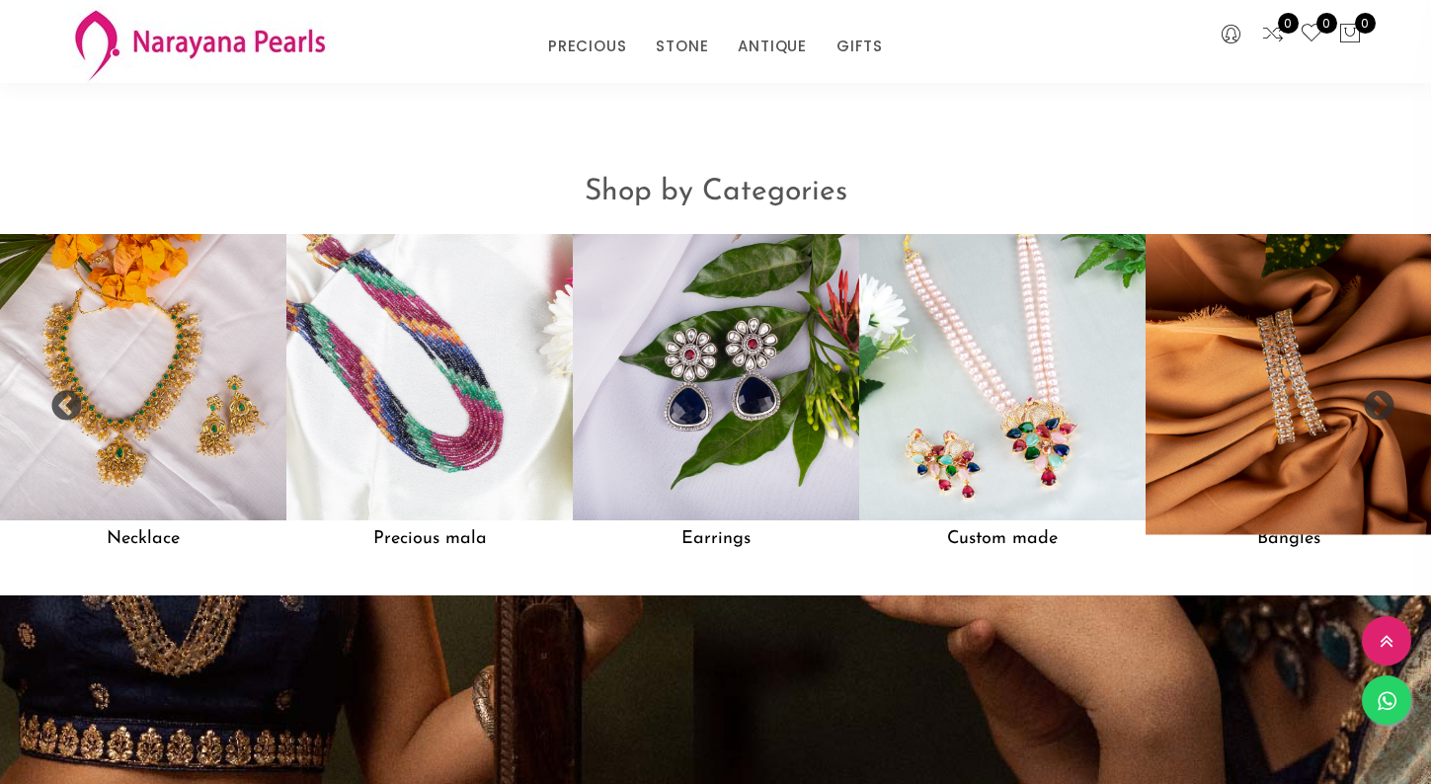
click at [1298, 433] on img at bounding box center [1289, 377] width 315 height 315
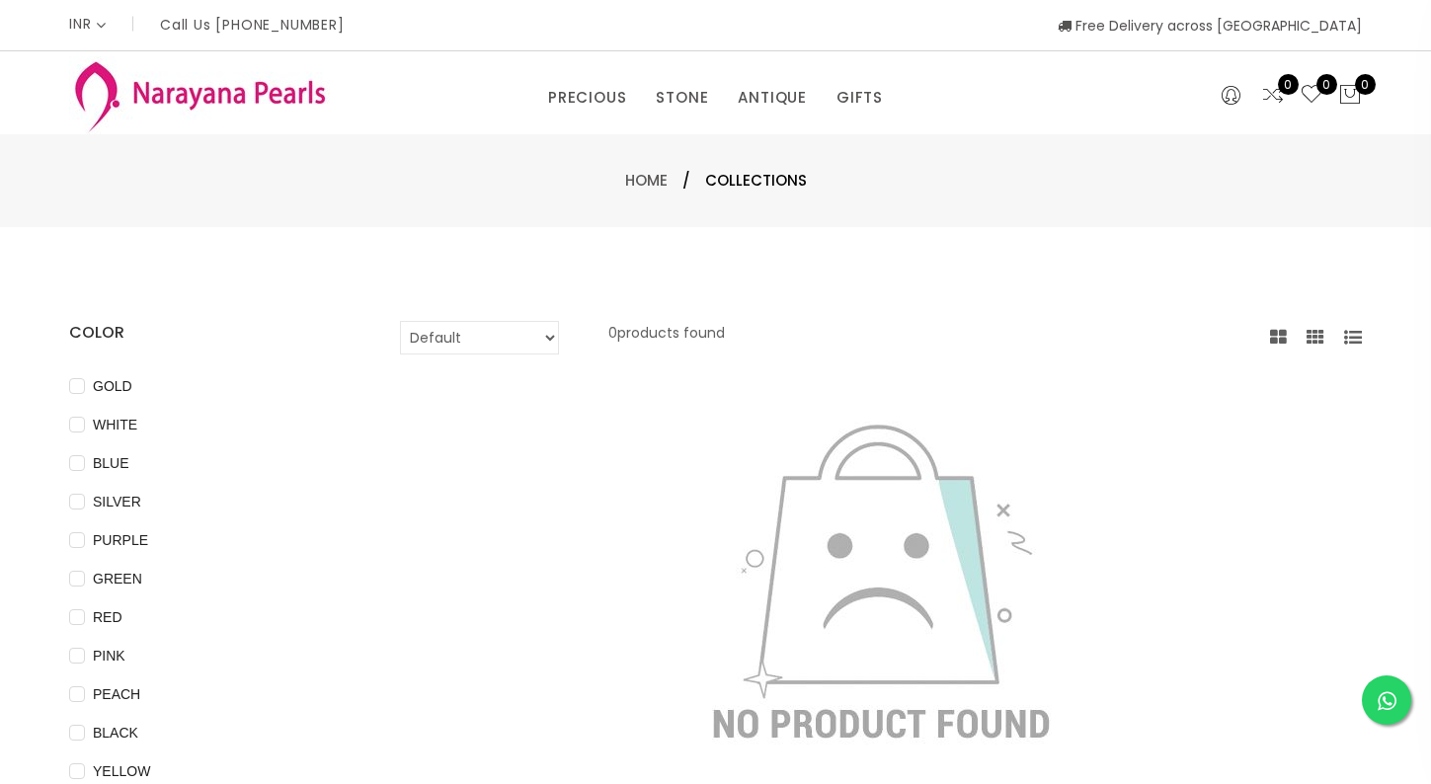
scroll to position [-4, 0]
